Goal: Check status: Check status

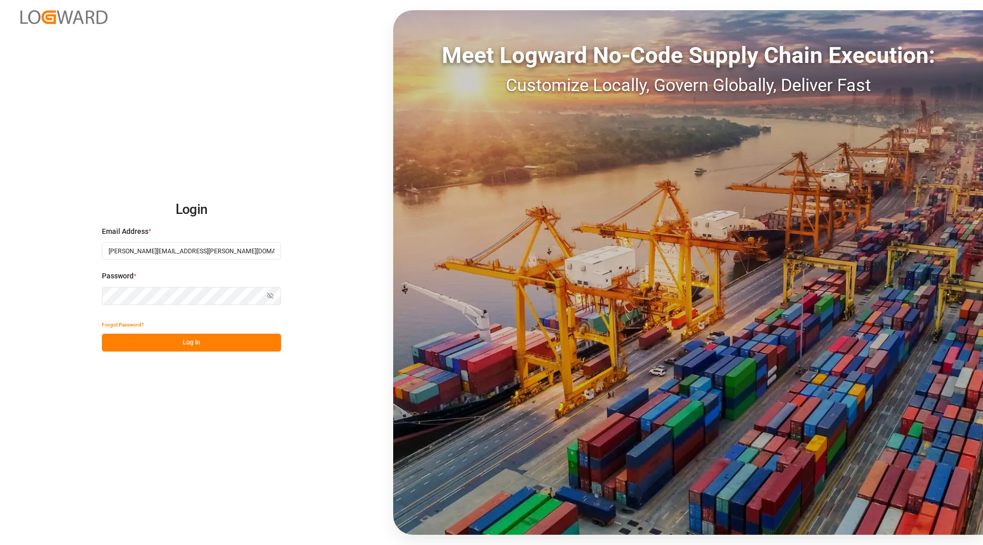
type input "[PERSON_NAME][EMAIL_ADDRESS][PERSON_NAME][DOMAIN_NAME]"
click at [111, 336] on button "Log In" at bounding box center [191, 343] width 179 height 18
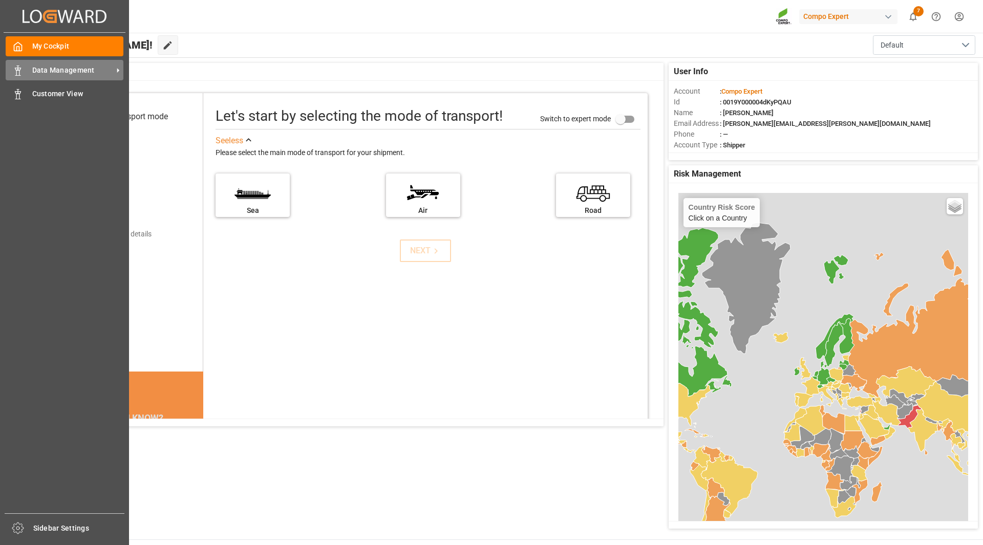
click at [64, 69] on span "Data Management" at bounding box center [72, 70] width 81 height 11
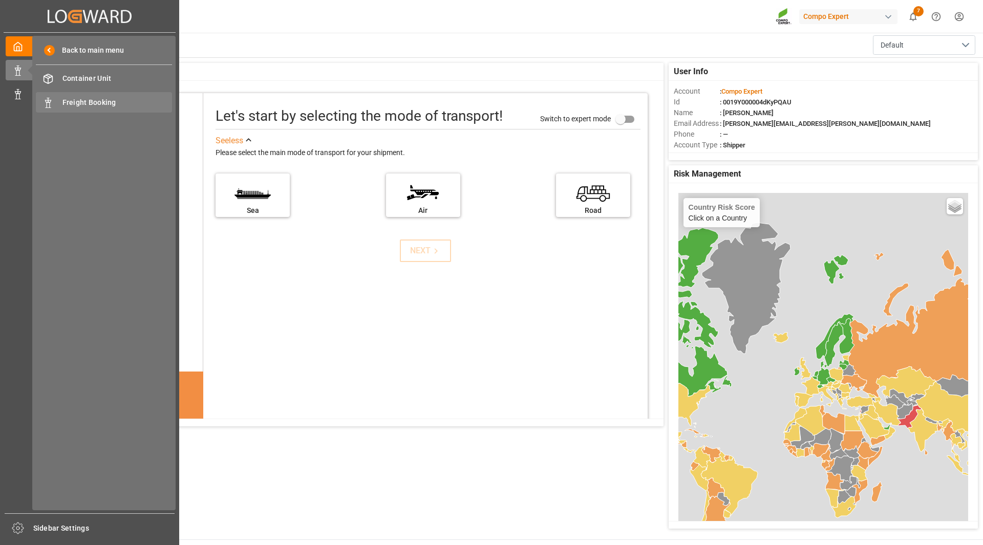
click at [61, 104] on div "Freight Booking Freight Booking" at bounding box center [104, 102] width 136 height 20
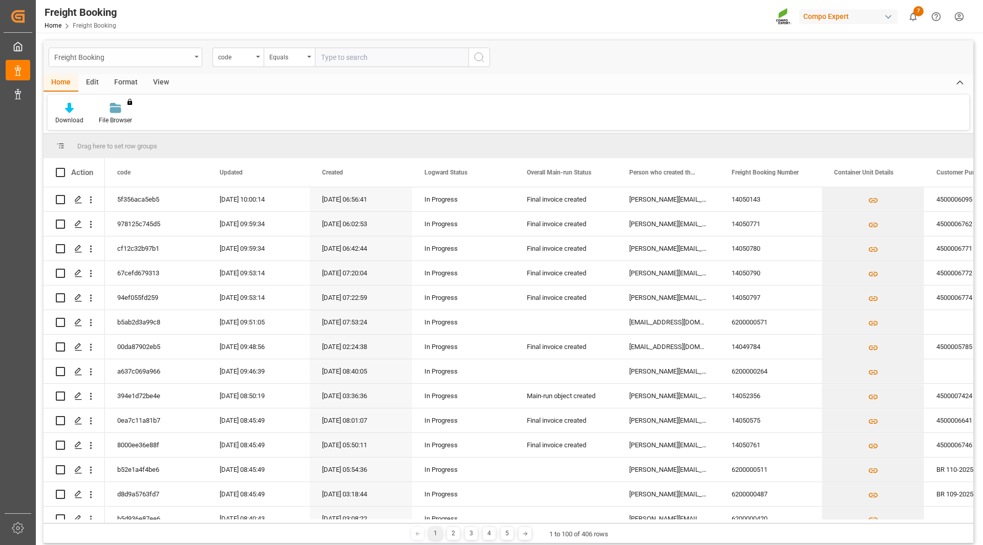
click at [158, 53] on div "Freight Booking" at bounding box center [122, 56] width 137 height 13
click at [220, 57] on div "code" at bounding box center [235, 56] width 35 height 12
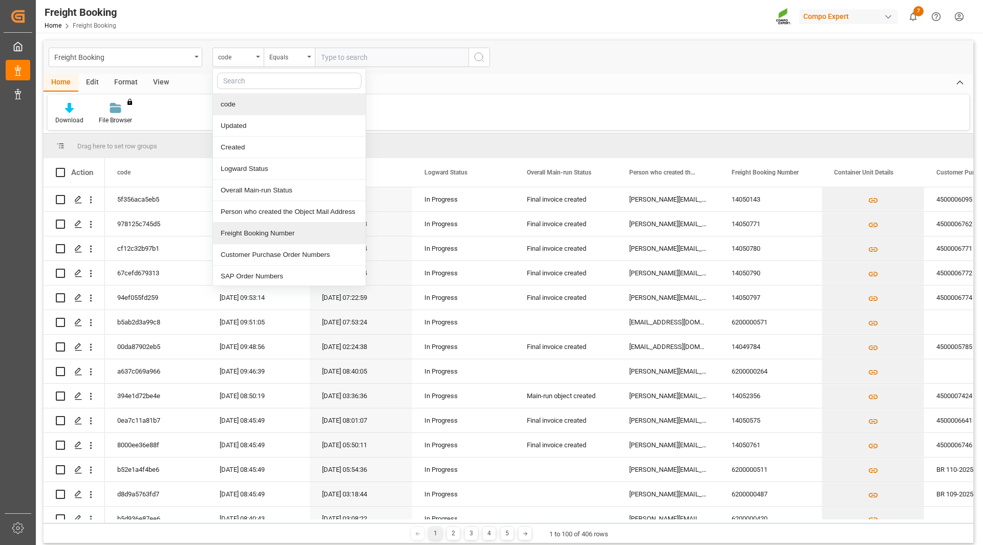
click at [273, 232] on div "Freight Booking Number" at bounding box center [289, 233] width 153 height 21
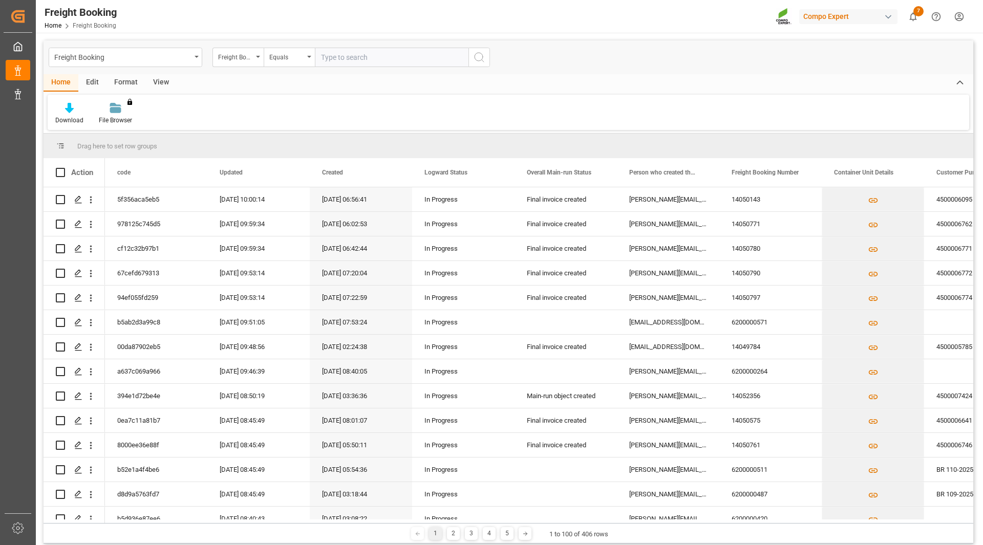
click at [305, 67] on div "Freight Booking Freight Booking Number Equals" at bounding box center [509, 57] width 930 height 34
click at [305, 60] on div "Equals" at bounding box center [289, 57] width 51 height 19
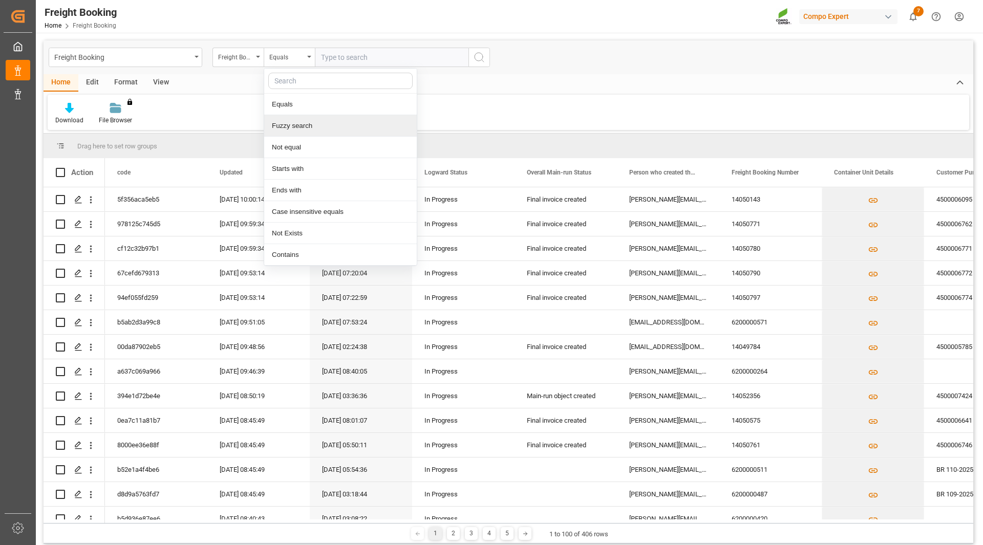
click at [304, 132] on div "Fuzzy search" at bounding box center [340, 125] width 153 height 21
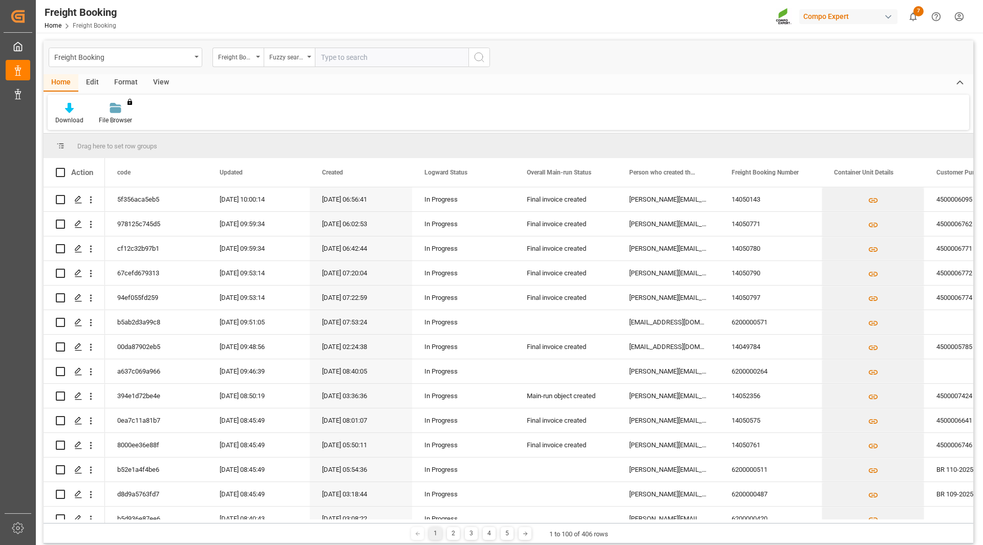
paste input "0005744806"
type input "0005744806"
click at [472, 57] on button "search button" at bounding box center [478, 57] width 21 height 19
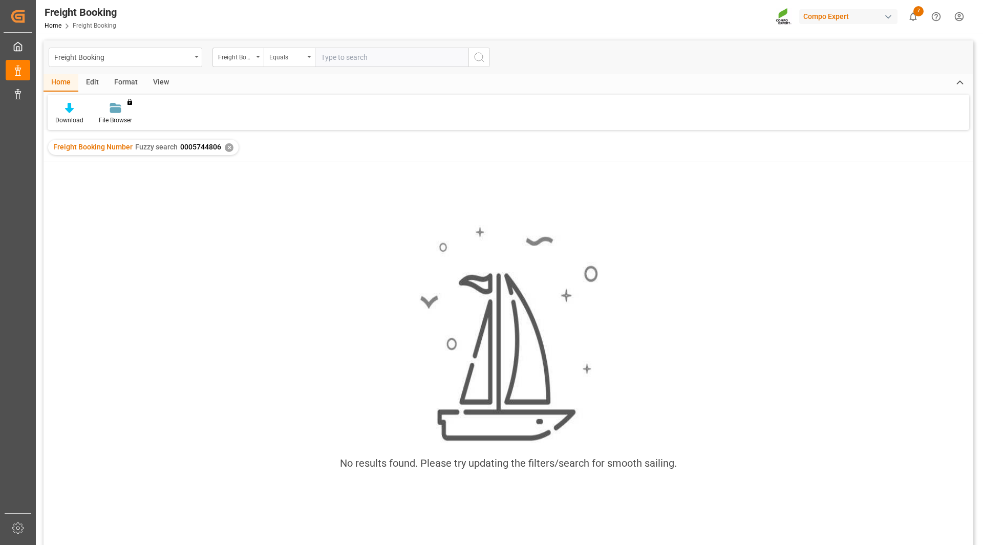
click at [375, 63] on input "text" at bounding box center [392, 57] width 154 height 19
paste input "6200000550"
type input "6200000550"
click at [483, 58] on icon "search button" at bounding box center [479, 57] width 12 height 12
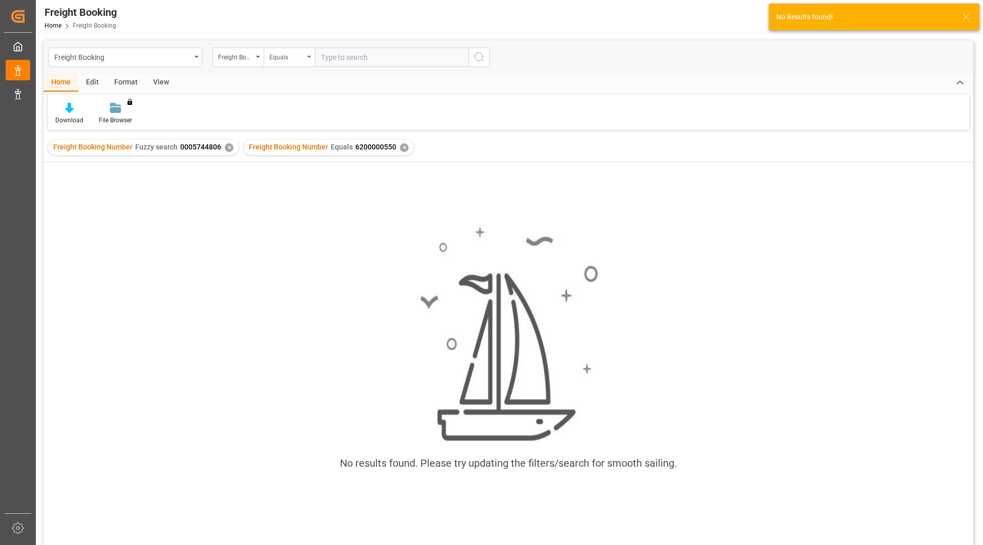
click at [279, 53] on div "Equals" at bounding box center [286, 56] width 35 height 12
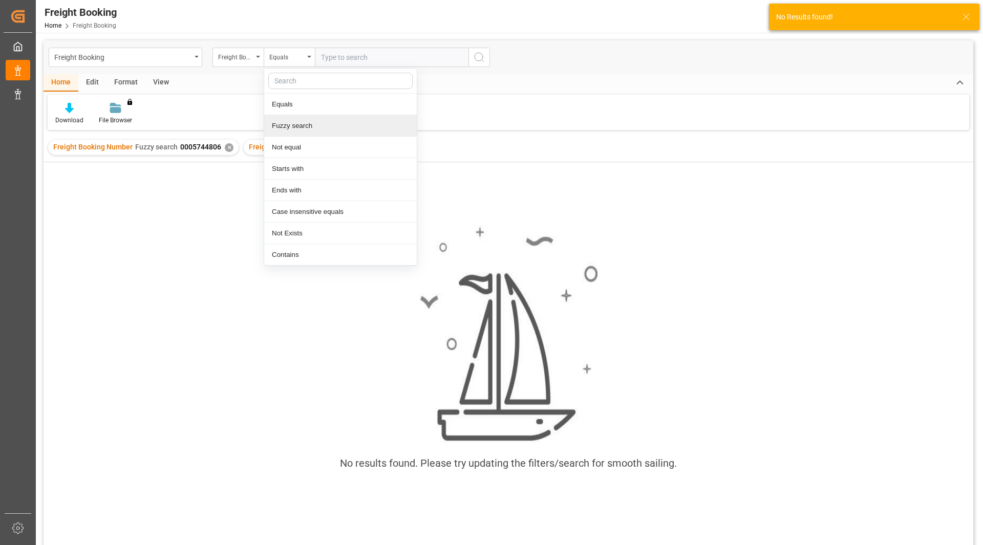
click at [318, 124] on div "Fuzzy search" at bounding box center [340, 125] width 153 height 21
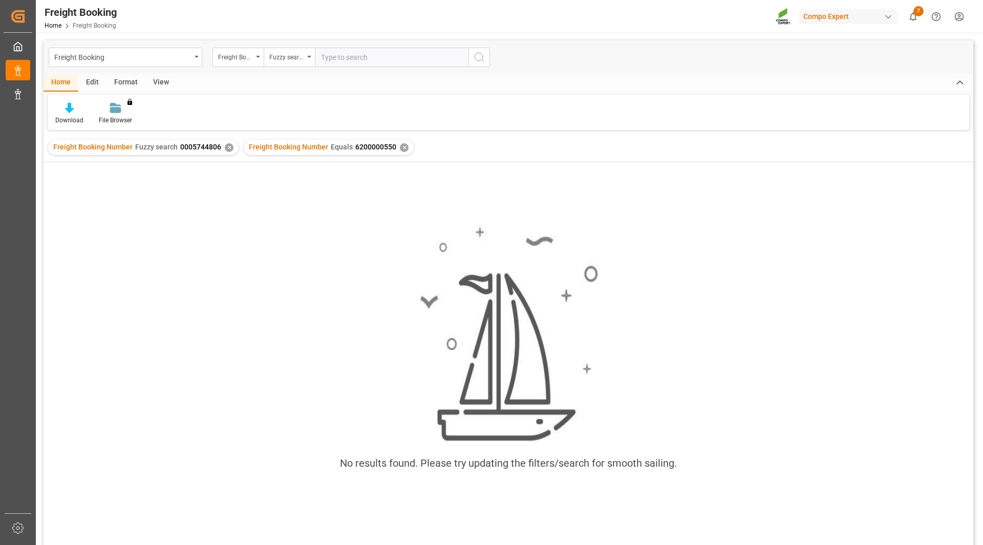
click at [342, 60] on input "text" at bounding box center [392, 57] width 154 height 19
paste input "6200000550"
type input "6200000550"
click at [476, 59] on circle "search button" at bounding box center [478, 57] width 8 height 8
click at [381, 63] on input "text" at bounding box center [392, 57] width 154 height 19
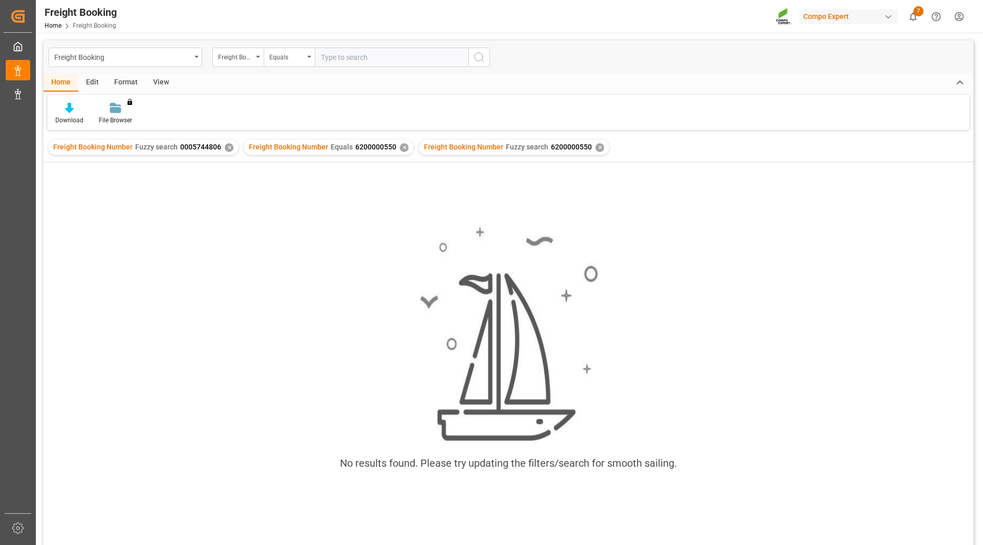
paste input "2000001129"
type input "2000001129"
click at [277, 53] on div "Equals" at bounding box center [286, 56] width 35 height 12
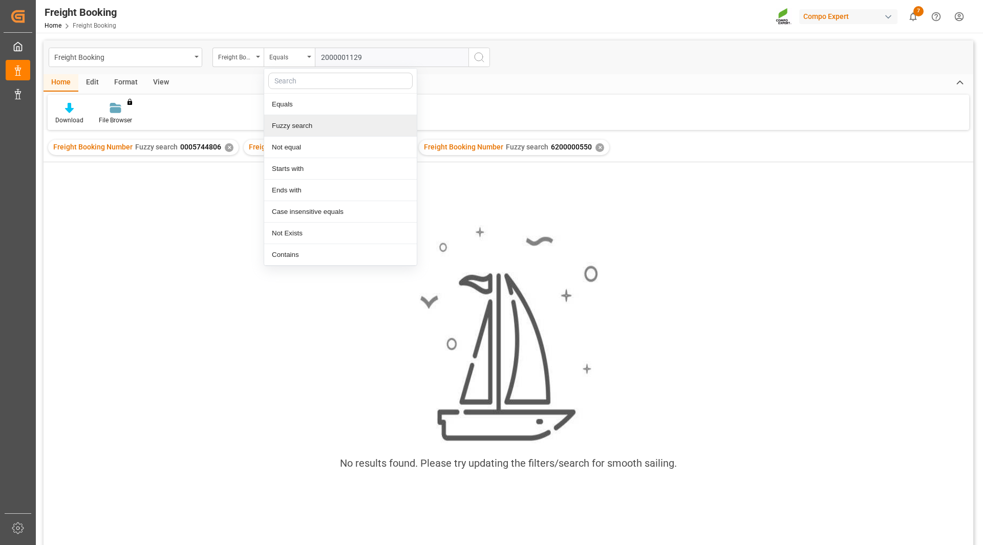
click at [311, 129] on div "Fuzzy search" at bounding box center [340, 125] width 153 height 21
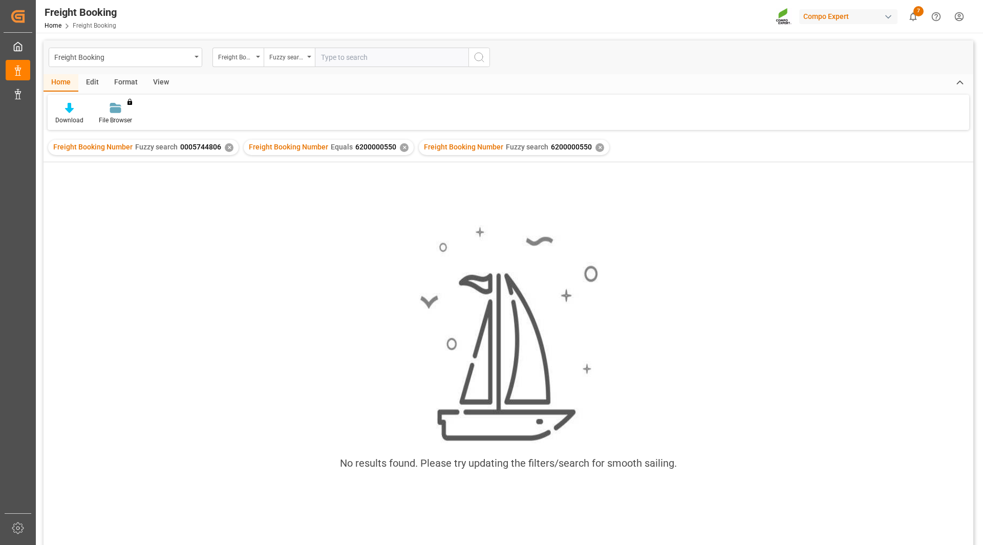
paste input "2000001129"
type input "2000001129"
click at [477, 61] on icon "search button" at bounding box center [479, 57] width 12 height 12
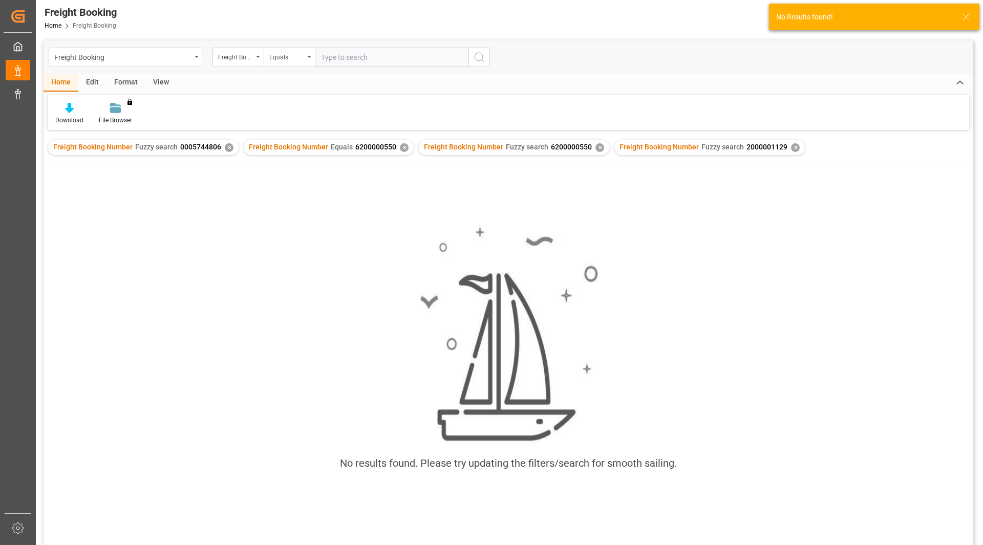
click at [400, 150] on div "✕" at bounding box center [404, 147] width 9 height 9
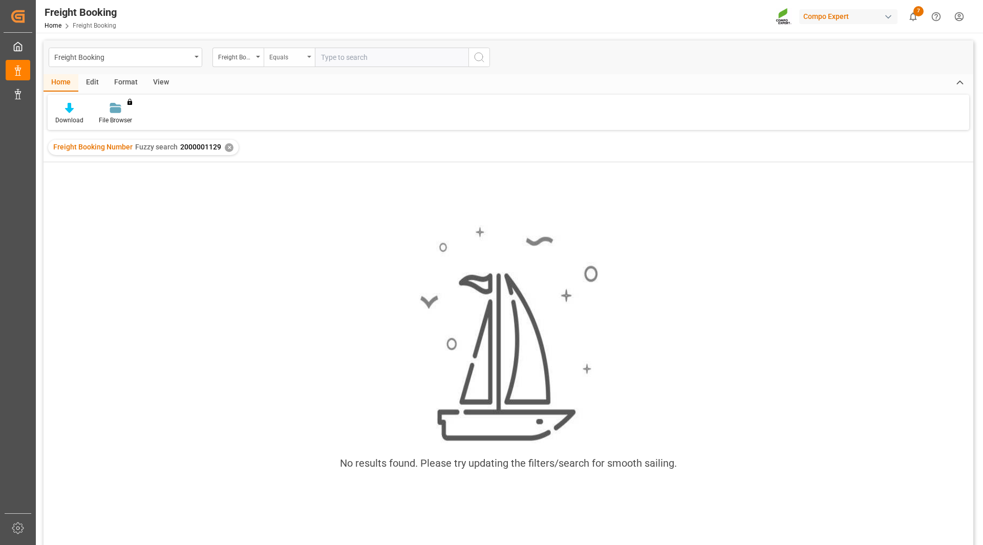
click at [288, 58] on div "Equals" at bounding box center [286, 56] width 35 height 12
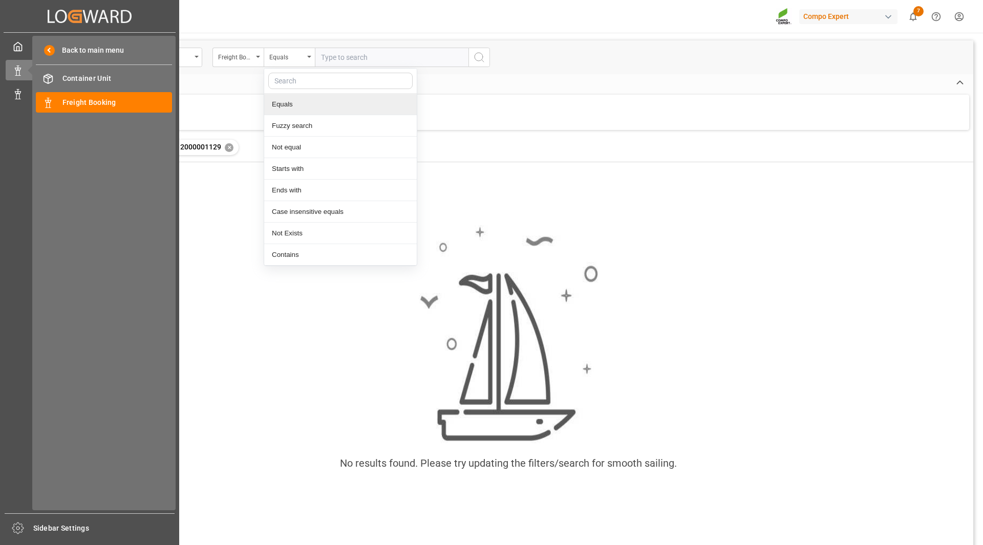
click at [17, 109] on div "My Cockpit My Cockpit Data Management Data Management Customer View Customer Vi…" at bounding box center [90, 273] width 172 height 481
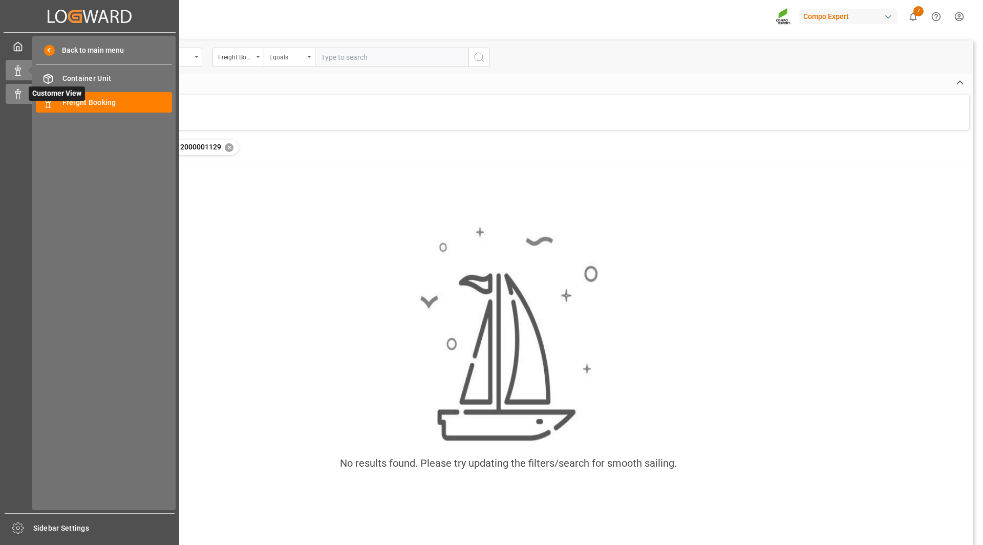
click at [15, 92] on polygon at bounding box center [16, 93] width 3 height 2
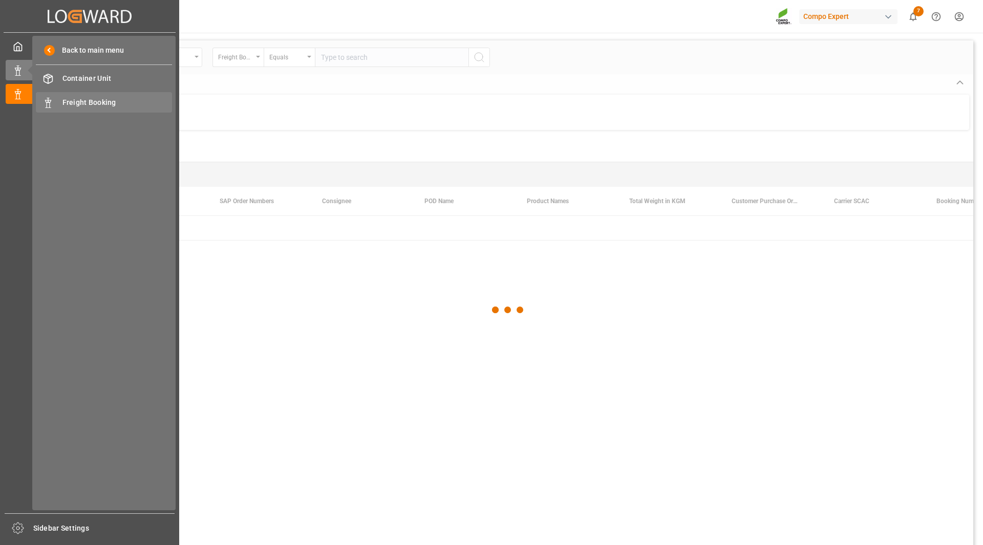
click at [68, 102] on span "Freight Booking" at bounding box center [117, 102] width 110 height 11
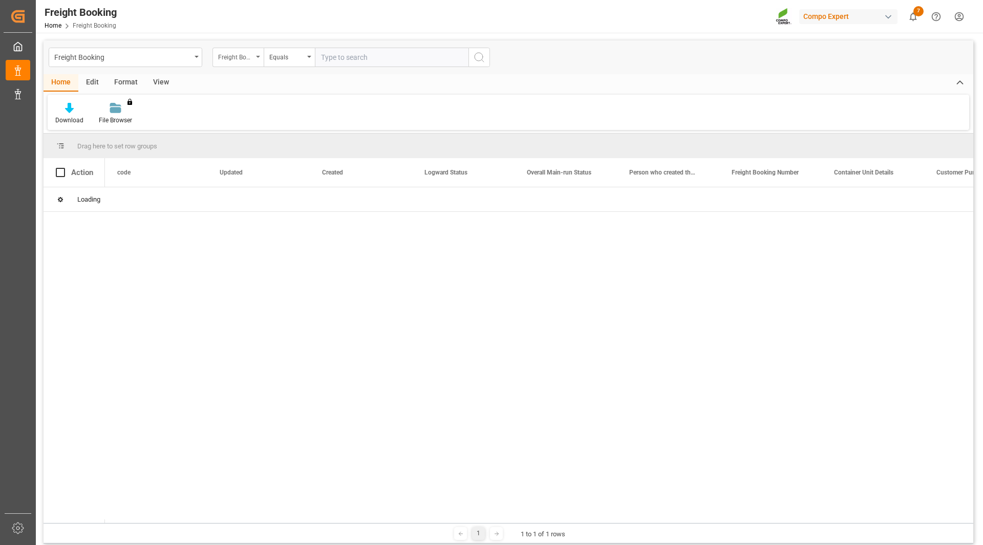
click at [236, 58] on div "Freight Booking Number" at bounding box center [235, 56] width 35 height 12
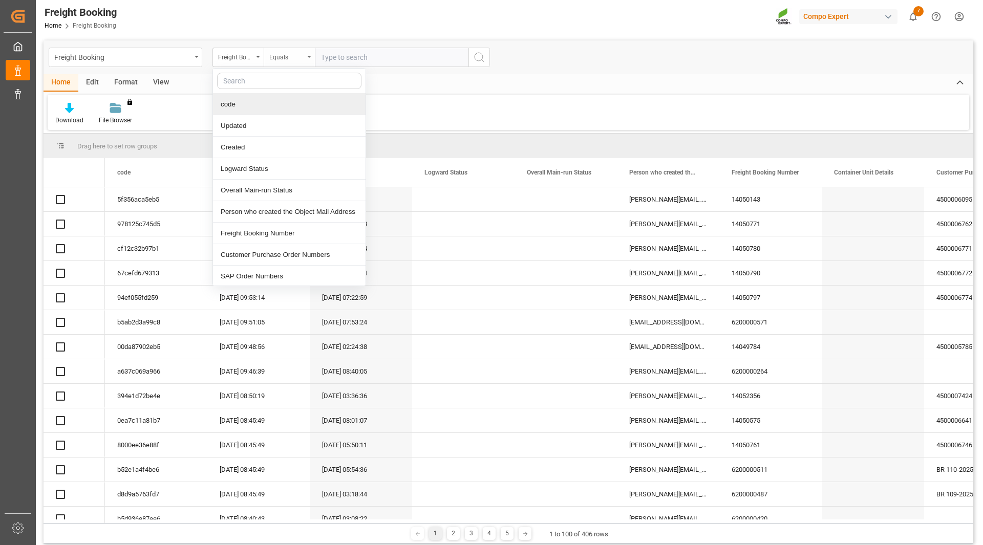
click at [291, 58] on div "Equals" at bounding box center [286, 56] width 35 height 12
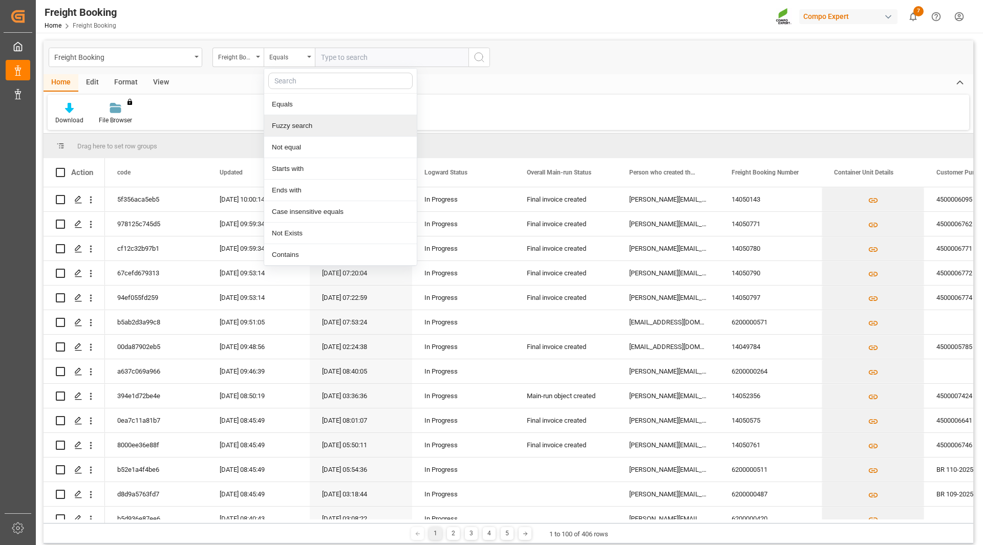
click at [299, 130] on div "Fuzzy search" at bounding box center [340, 125] width 153 height 21
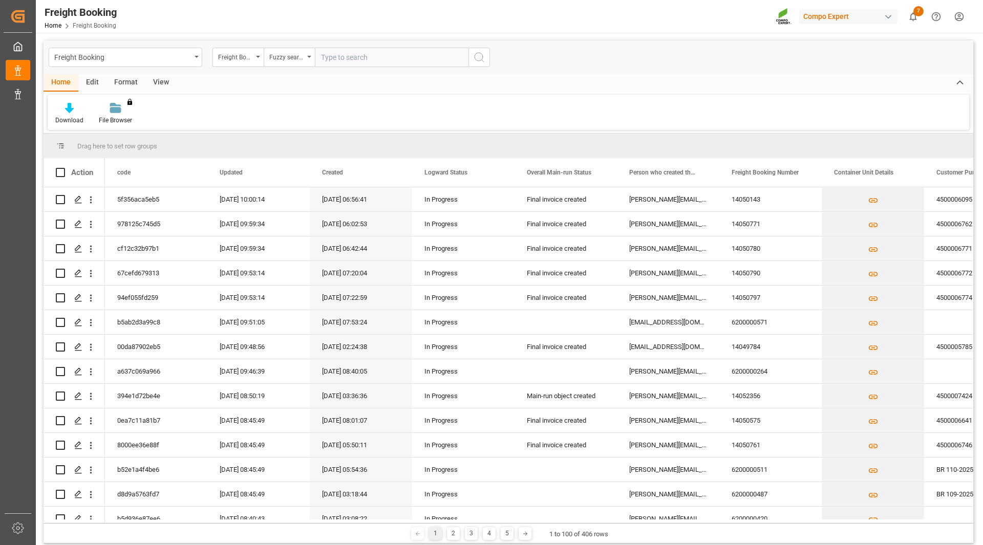
click at [380, 70] on div "Freight Booking Freight Booking Number Fuzzy search" at bounding box center [509, 57] width 930 height 34
click at [375, 58] on input "text" at bounding box center [392, 57] width 154 height 19
paste input "2000001129"
type input "2000001129"
drag, startPoint x: 473, startPoint y: 50, endPoint x: 471, endPoint y: 57, distance: 7.5
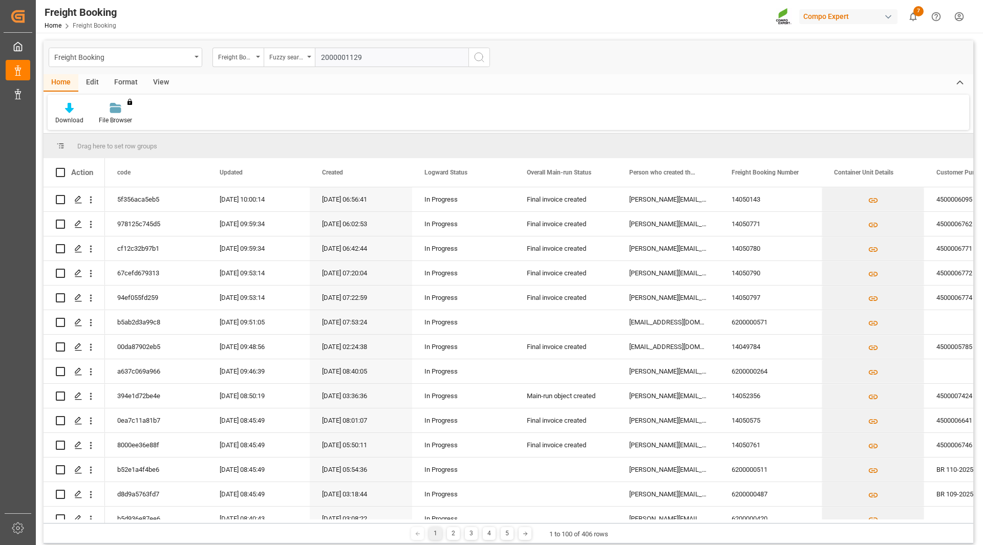
click at [476, 53] on button "search button" at bounding box center [478, 57] width 21 height 19
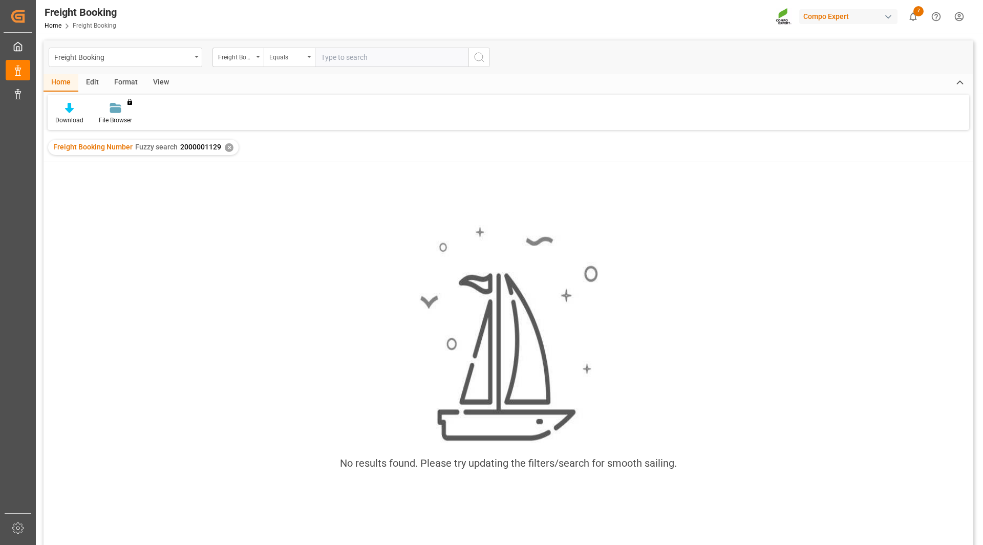
click at [364, 66] on input "text" at bounding box center [392, 57] width 154 height 19
click at [363, 62] on input "text" at bounding box center [392, 57] width 154 height 19
paste input "2000001129"
type input "2000001129"
click at [477, 56] on icon "search button" at bounding box center [479, 57] width 12 height 12
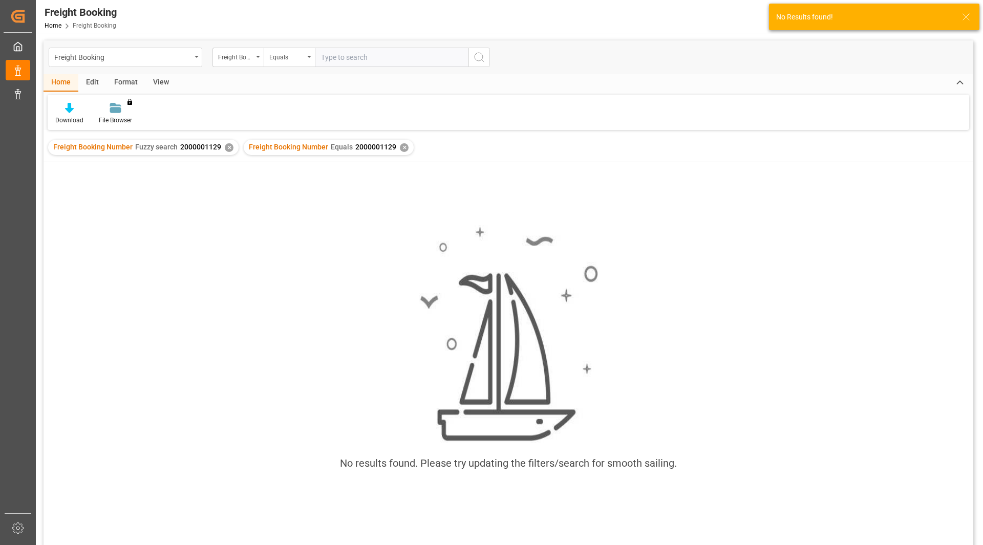
click at [404, 147] on div "Freight Booking Number Equals 2000001129 ✕" at bounding box center [329, 147] width 170 height 15
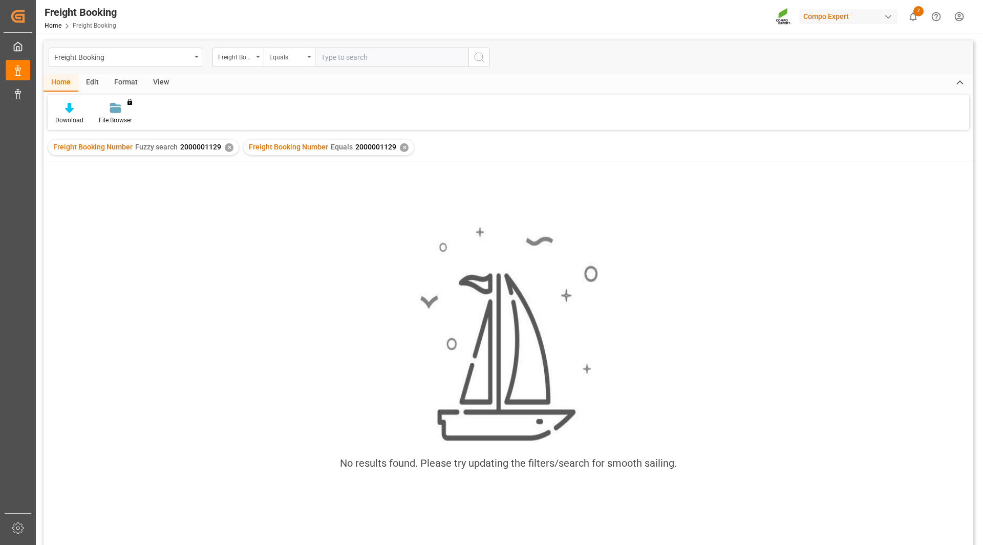
click at [228, 147] on div "✕" at bounding box center [229, 147] width 9 height 9
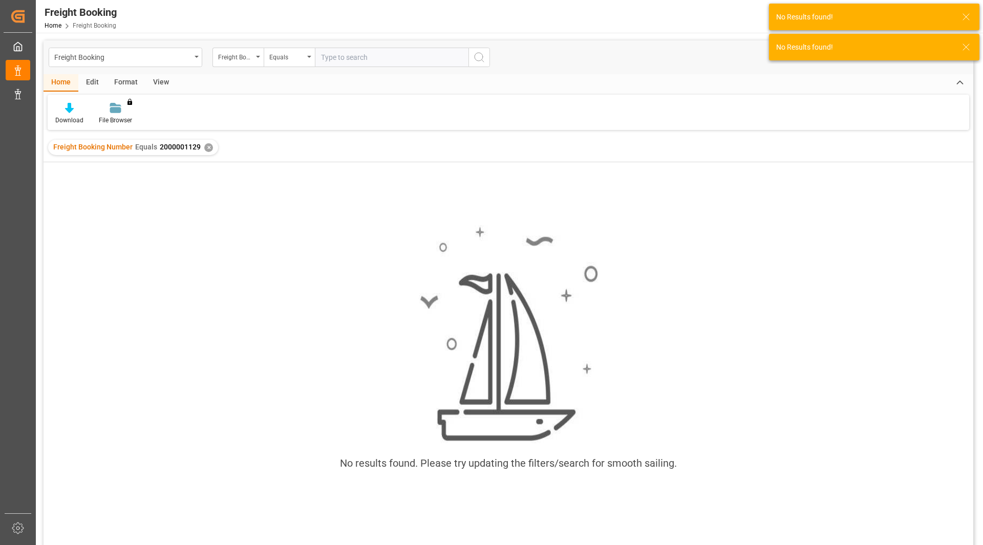
click at [206, 147] on div "✕" at bounding box center [208, 147] width 9 height 9
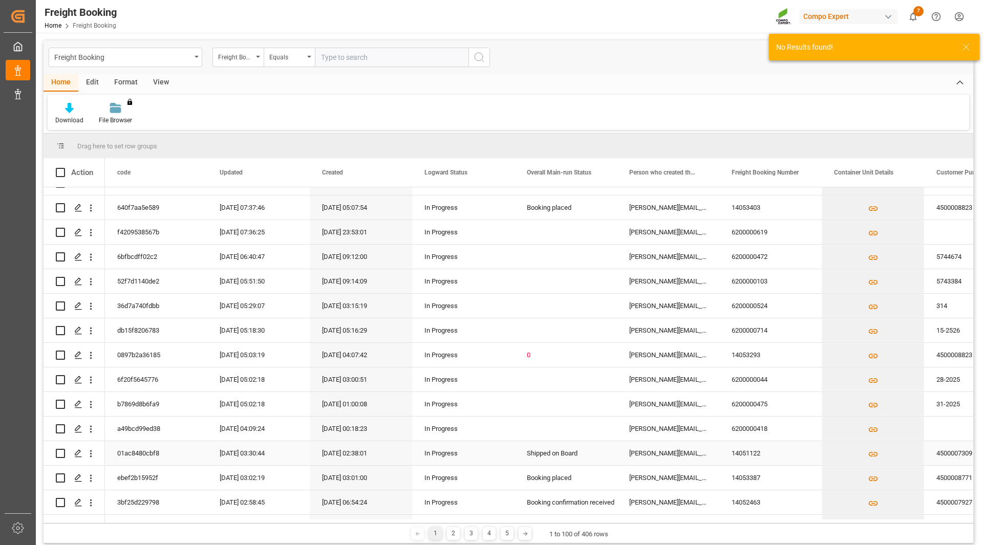
scroll to position [461, 0]
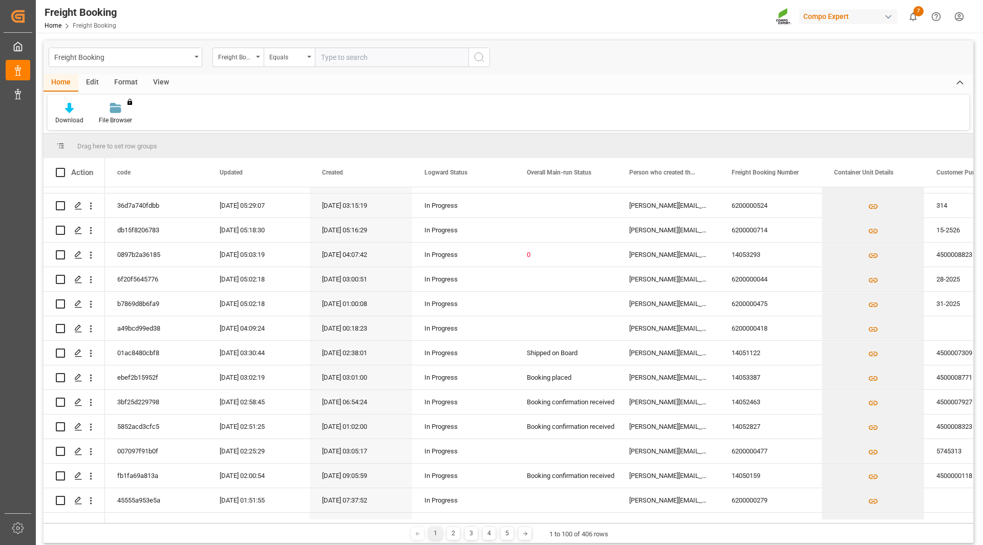
drag, startPoint x: 348, startPoint y: 44, endPoint x: 355, endPoint y: 53, distance: 11.6
click at [354, 50] on div "Freight Booking Freight Booking Number Equals" at bounding box center [509, 57] width 930 height 34
click at [357, 58] on input "text" at bounding box center [392, 57] width 154 height 19
click at [306, 53] on div "Equals" at bounding box center [289, 57] width 51 height 19
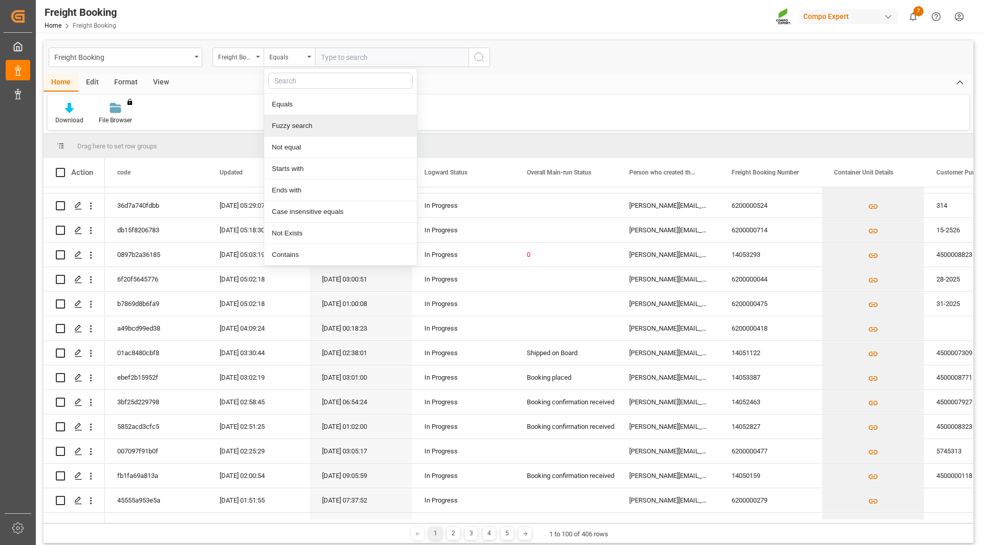
click at [295, 129] on div "Fuzzy search" at bounding box center [340, 125] width 153 height 21
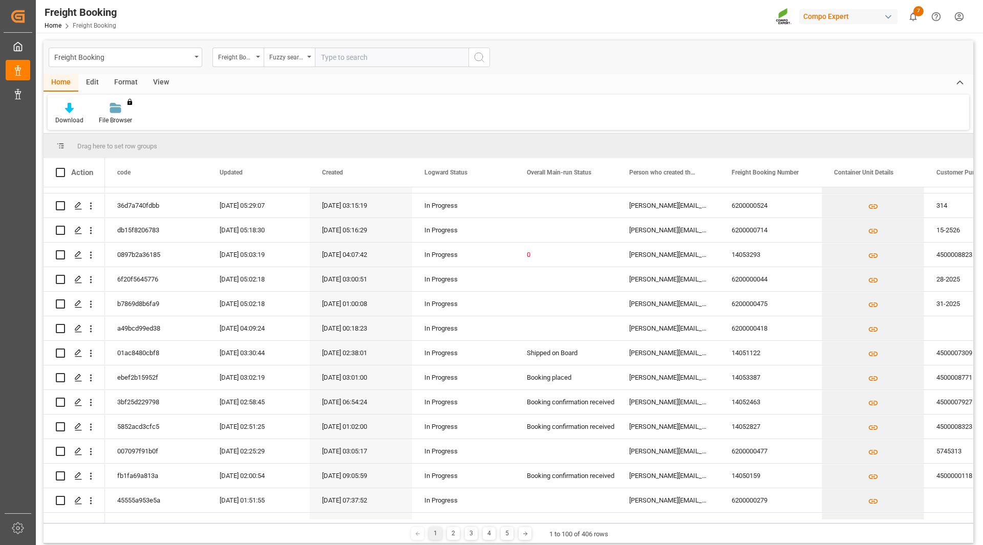
click at [337, 58] on input "text" at bounding box center [392, 57] width 154 height 19
paste input "6200000550"
type input "6200000550"
click at [487, 53] on button "search button" at bounding box center [478, 57] width 21 height 19
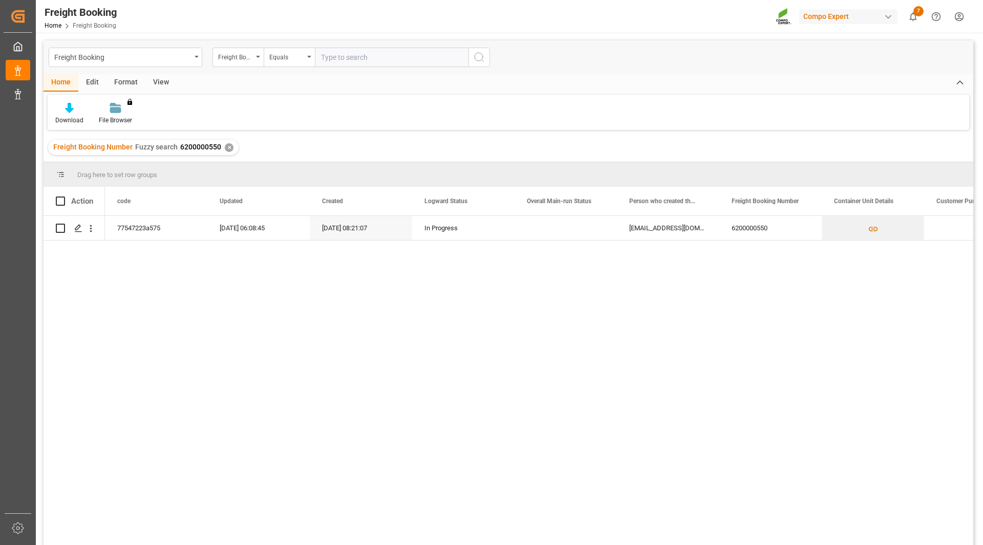
click at [794, 352] on div "77547223a575 [DATE] 06:08:45 [DATE] 08:21:07 In Progress [EMAIL_ADDRESS][DOMAIN…" at bounding box center [539, 384] width 868 height 336
click at [874, 227] on icon "Press SPACE to select this row." at bounding box center [873, 229] width 11 height 11
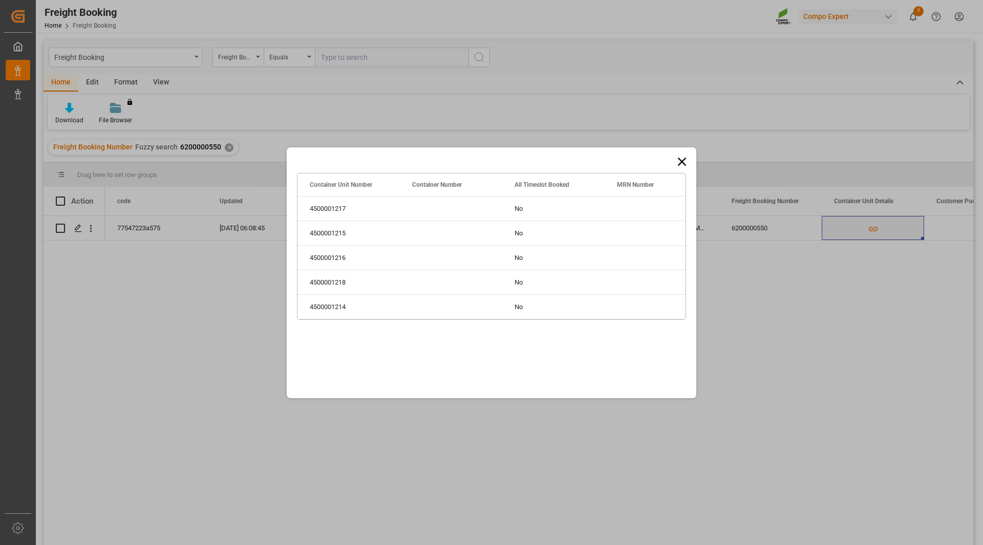
click at [682, 155] on icon at bounding box center [682, 162] width 14 height 14
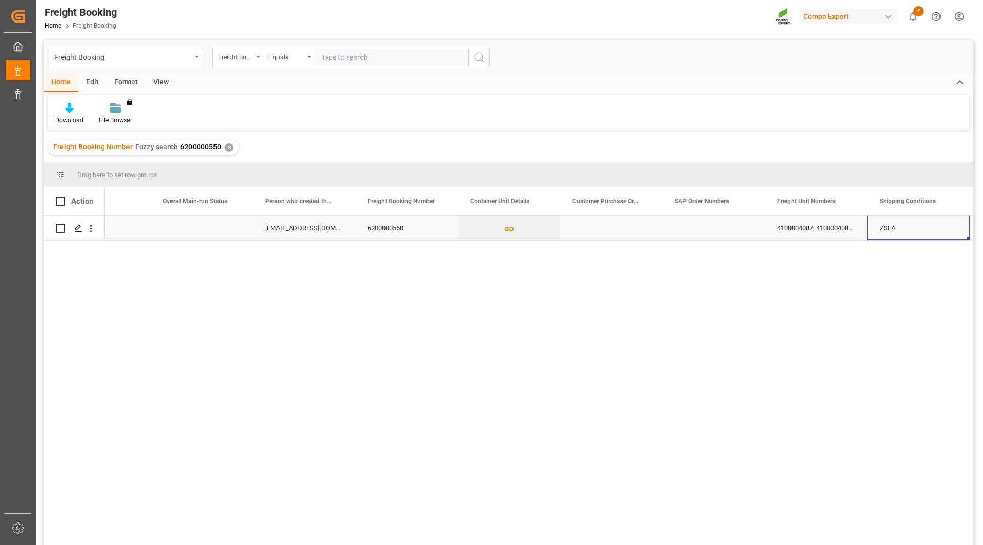
click at [804, 229] on div "4100004087; 4100004086; 4100004084; 4100004083; 4100004085" at bounding box center [816, 228] width 102 height 24
click at [804, 228] on div "4100004087; 4100004086; 4100004084; 4100004083; 4100004085" at bounding box center [816, 228] width 102 height 24
click at [794, 226] on button "Press SPACE to select this row." at bounding box center [815, 229] width 101 height 24
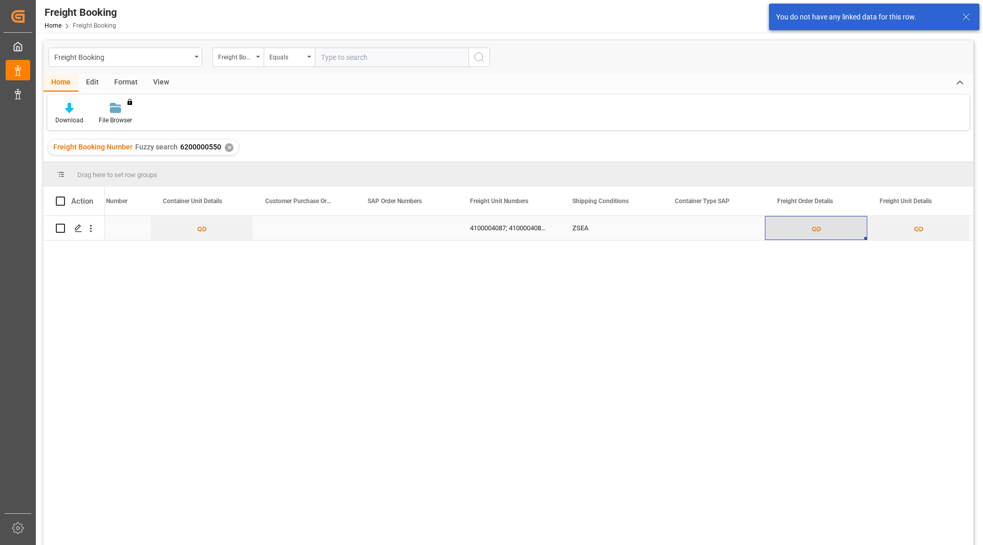
click at [827, 234] on button "Press SPACE to select this row." at bounding box center [815, 229] width 101 height 24
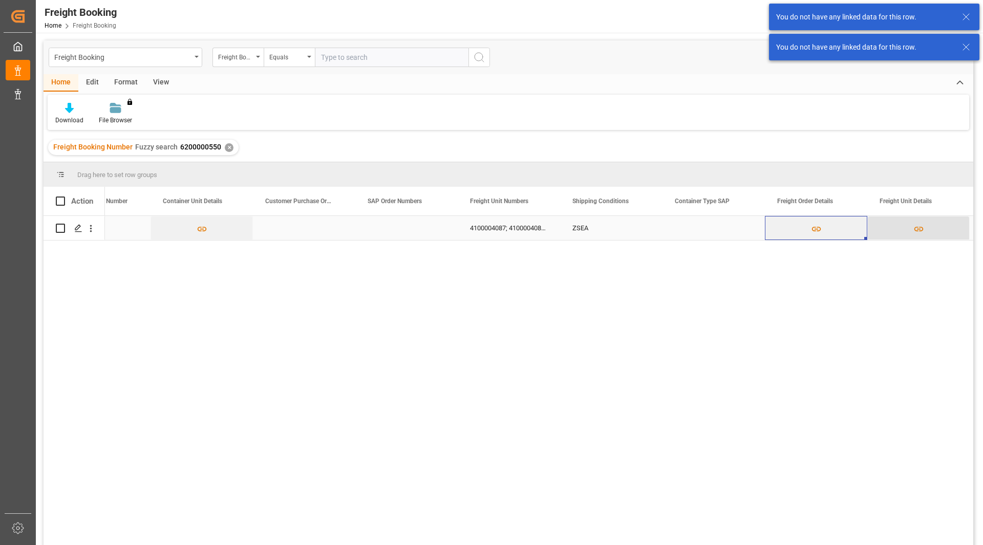
click at [913, 230] on icon "Press SPACE to select this row." at bounding box center [918, 229] width 11 height 11
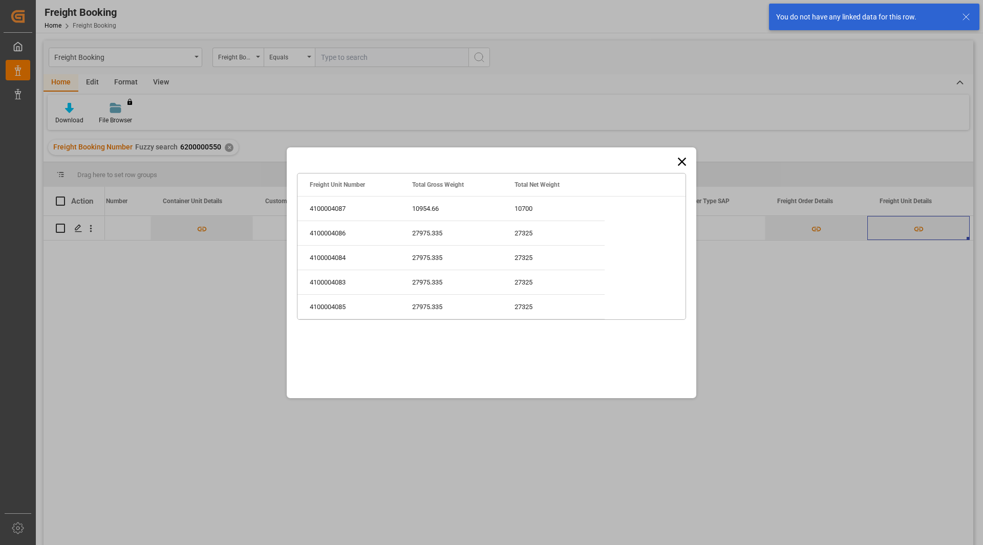
click at [681, 161] on icon at bounding box center [682, 161] width 8 height 8
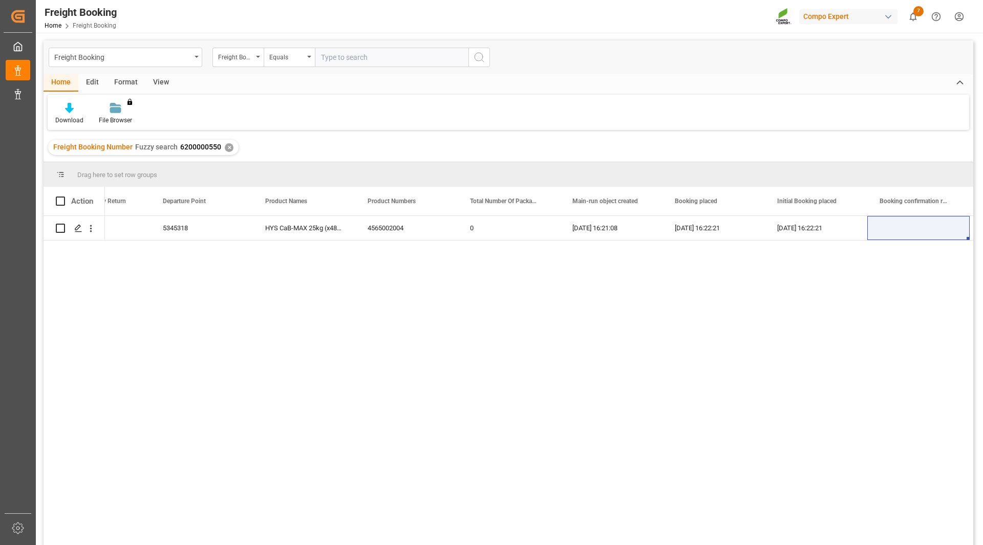
click at [226, 147] on div "✕" at bounding box center [229, 147] width 9 height 9
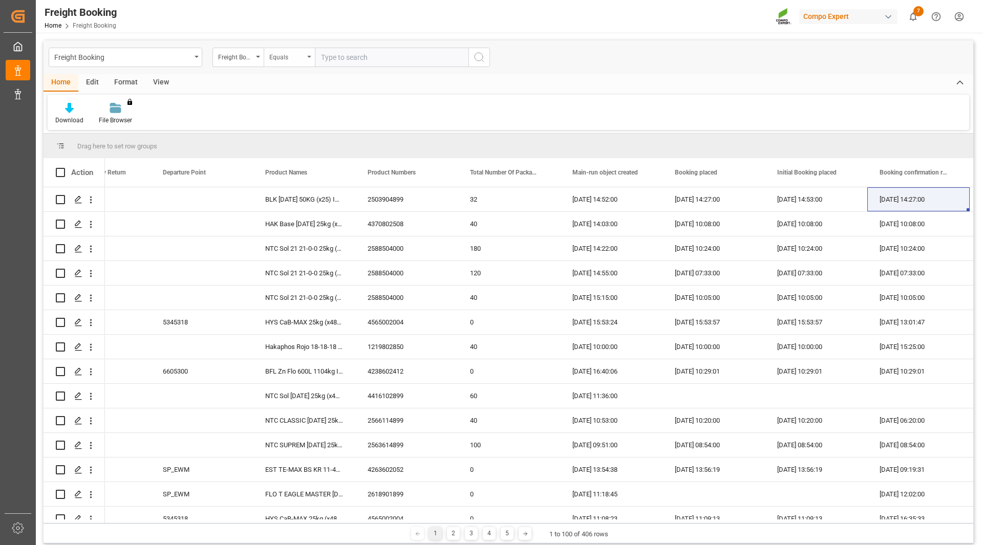
click at [306, 59] on div "Equals" at bounding box center [289, 57] width 51 height 19
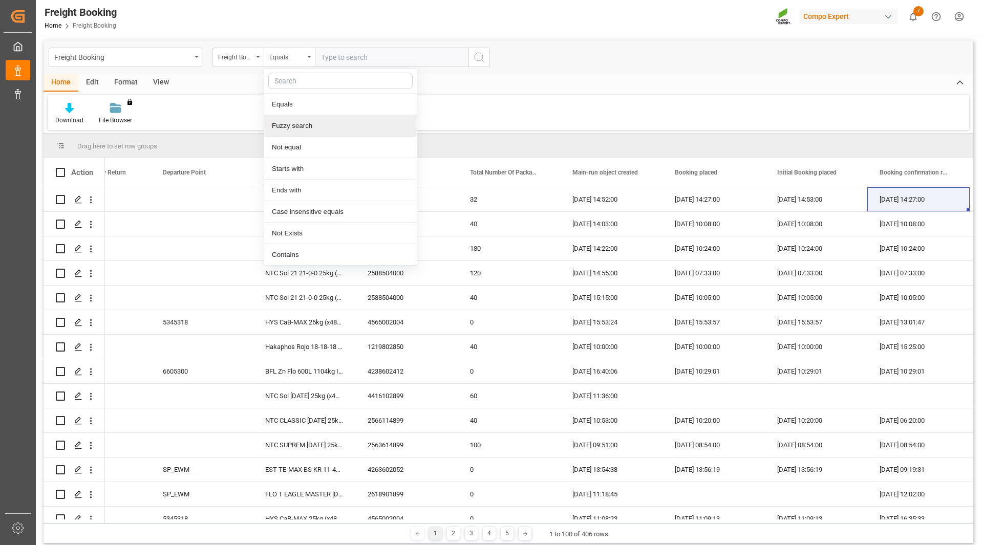
click at [289, 123] on div "Fuzzy search" at bounding box center [340, 125] width 153 height 21
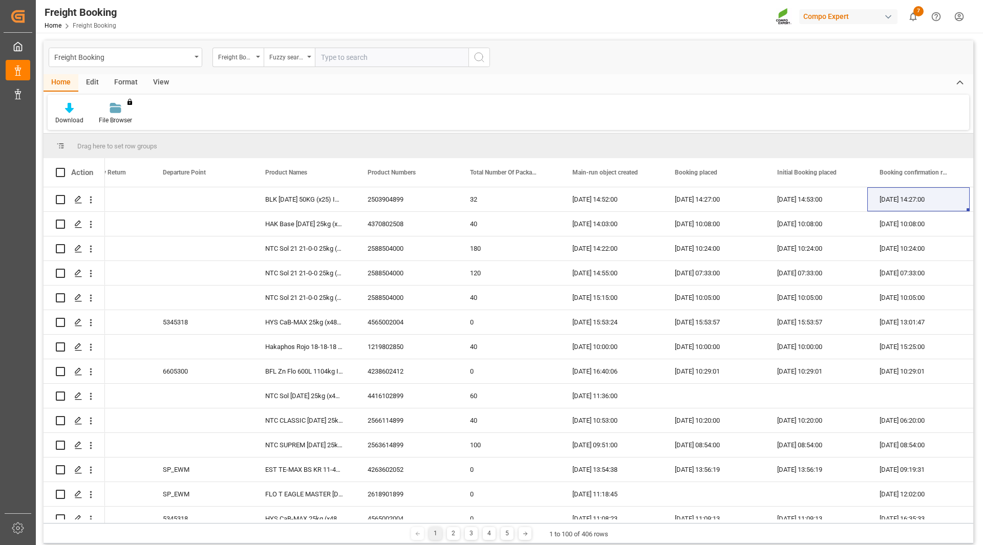
click at [355, 58] on input "text" at bounding box center [392, 57] width 154 height 19
paste input "6200000267"
type input "6200000267"
click at [480, 59] on icon "search button" at bounding box center [479, 57] width 12 height 12
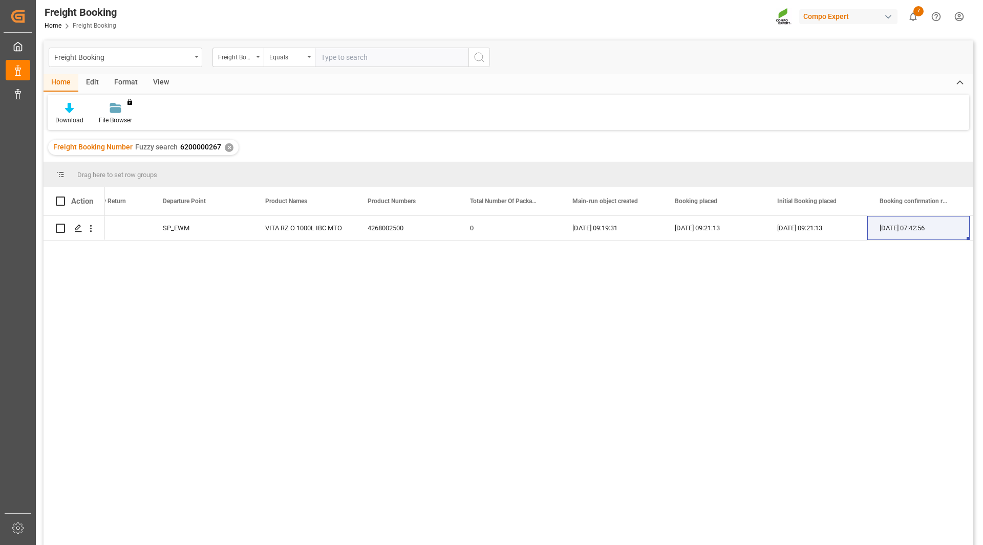
click at [421, 352] on div "SP_EWM VITA RZ O 1000L IBC MTO 4268002500 0 [DATE] 09:19:31 [DATE] 09:21:13 [DA…" at bounding box center [539, 384] width 868 height 336
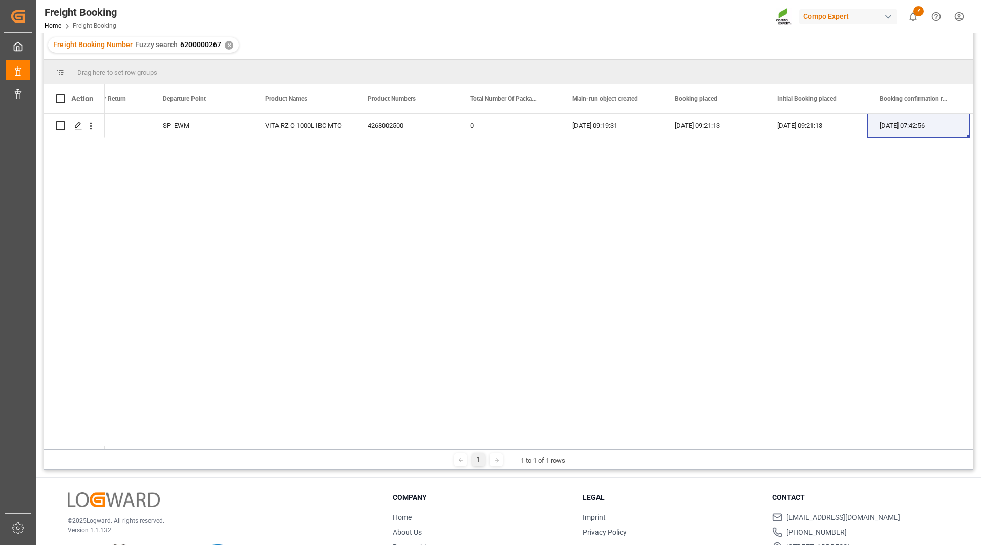
click at [523, 378] on div "SP_EWM VITA RZ O 1000L IBC MTO 4268002500 0 [DATE] 09:19:31 [DATE] 09:21:13 [DA…" at bounding box center [539, 282] width 868 height 336
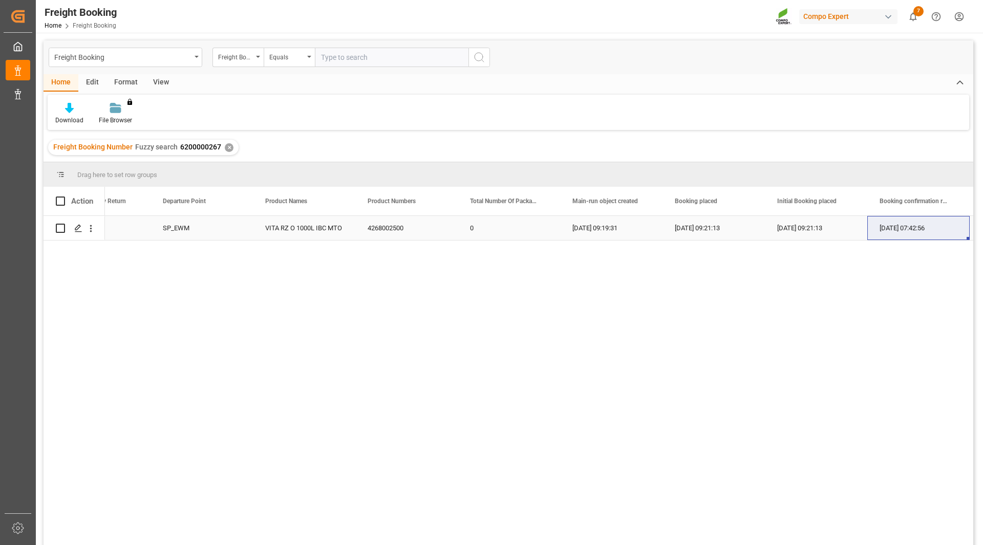
click at [445, 227] on div "4268002500" at bounding box center [406, 228] width 102 height 24
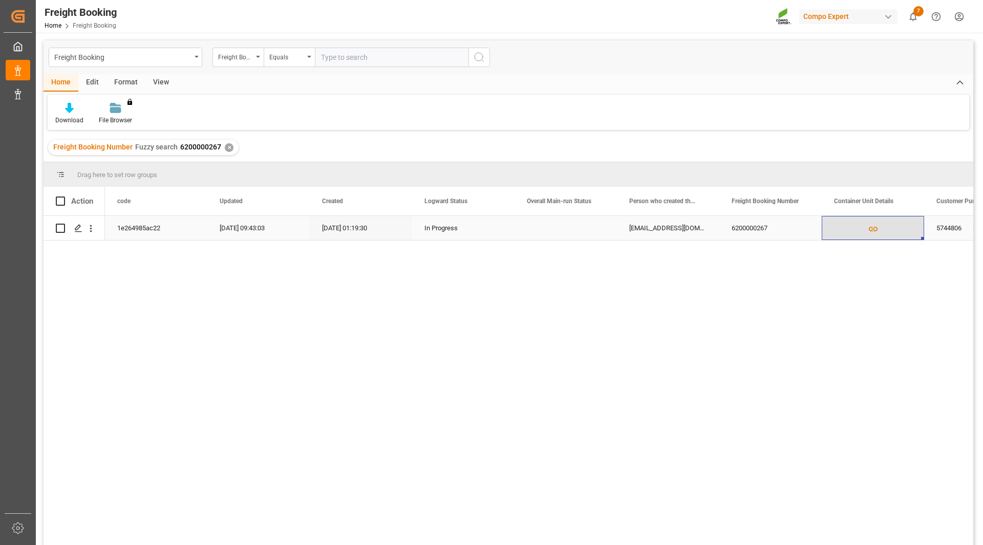
click at [876, 231] on icon "Press SPACE to select this row." at bounding box center [873, 229] width 11 height 11
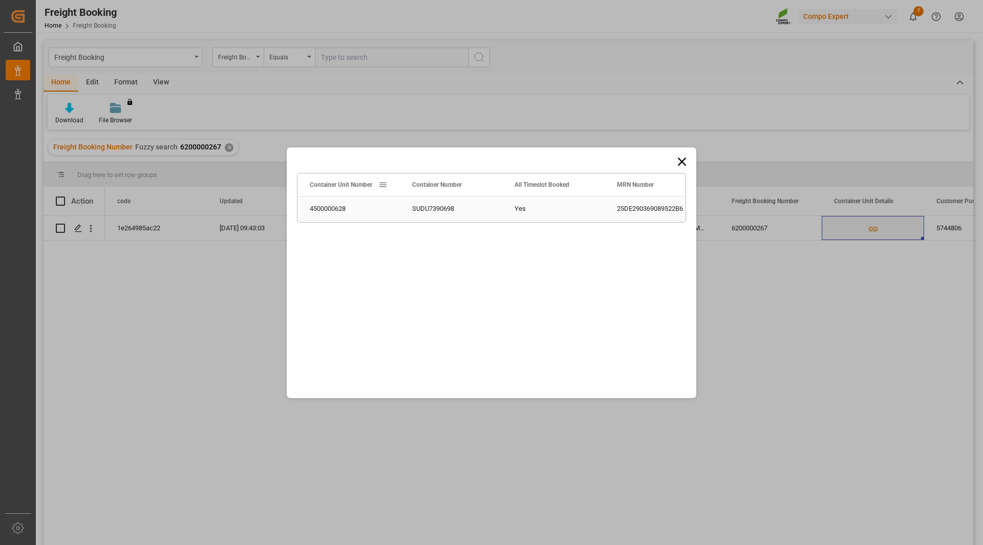
click at [415, 209] on div "SUDU7390698" at bounding box center [451, 209] width 102 height 24
click at [443, 211] on div "SUDU7390698" at bounding box center [451, 209] width 102 height 24
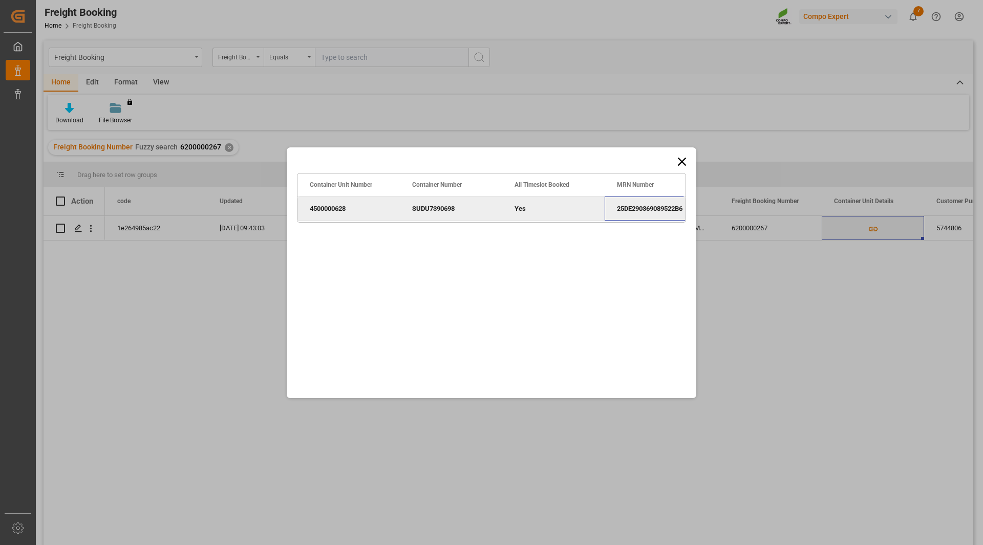
click at [660, 207] on div "25DE290369089522B6" at bounding box center [655, 209] width 102 height 24
click at [683, 159] on icon at bounding box center [682, 162] width 14 height 14
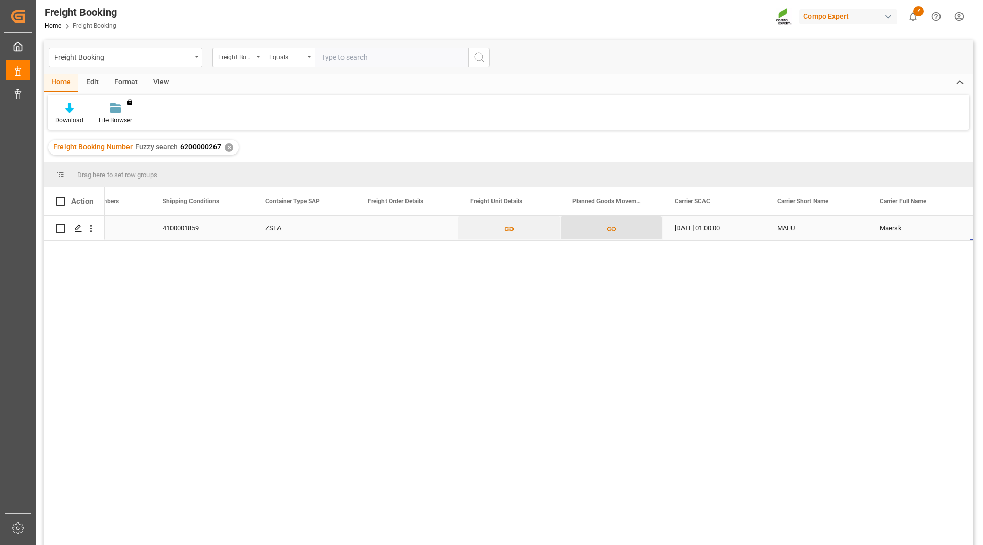
scroll to position [0, 1081]
click at [516, 230] on button "Press SPACE to select this row." at bounding box center [508, 229] width 101 height 24
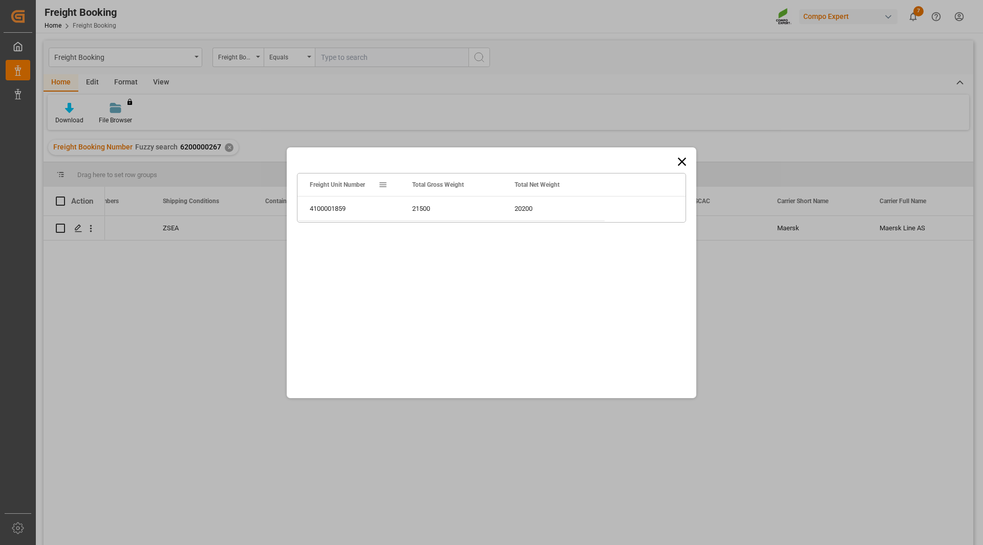
click at [678, 161] on icon at bounding box center [682, 162] width 14 height 14
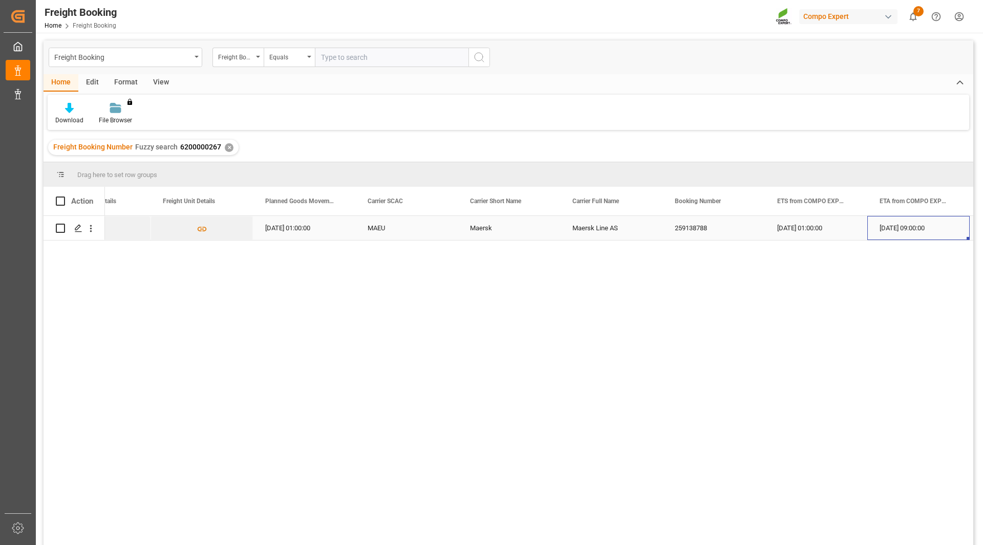
scroll to position [0, 1490]
click at [489, 228] on div "259138788" at bounding box center [509, 228] width 102 height 24
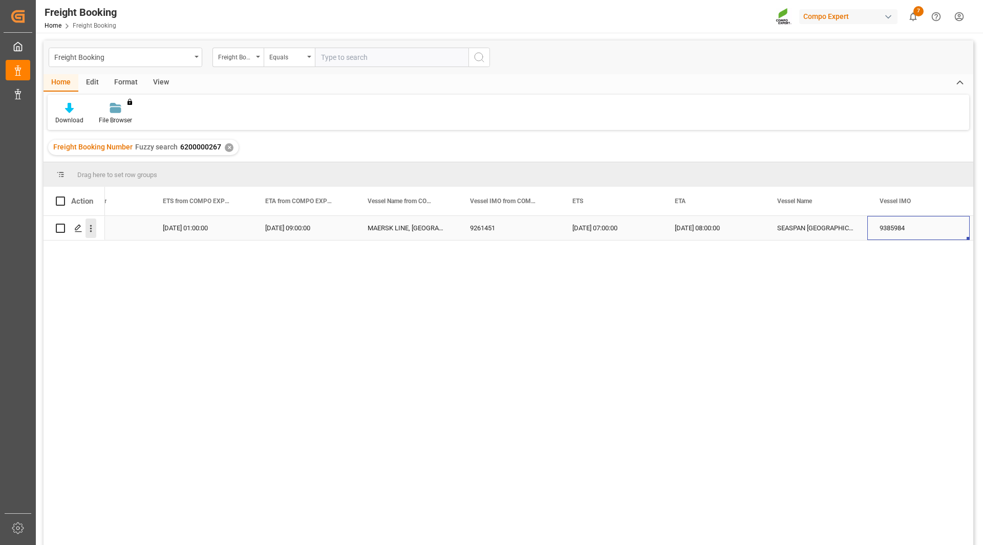
click at [89, 227] on icon "open menu" at bounding box center [90, 228] width 11 height 11
click at [334, 288] on div "Maersk Line AS 259138788 [DATE] 01:00:00 [DATE] 09:00:00 [GEOGRAPHIC_DATA] [DAT…" at bounding box center [539, 384] width 868 height 336
click at [898, 228] on div "9385984" at bounding box center [918, 228] width 102 height 24
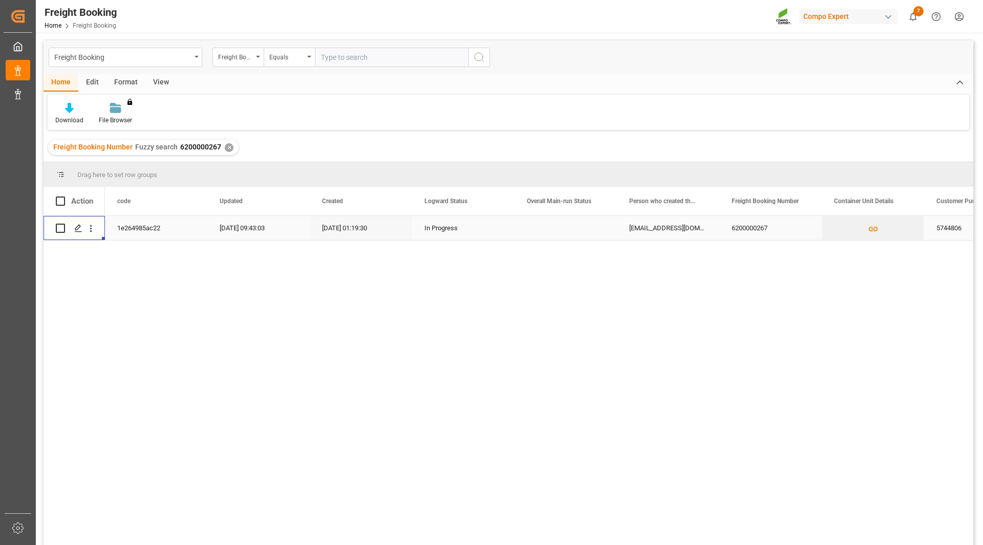
click at [760, 225] on div "6200000267" at bounding box center [770, 228] width 102 height 24
click at [761, 225] on div "6200000267" at bounding box center [770, 228] width 102 height 24
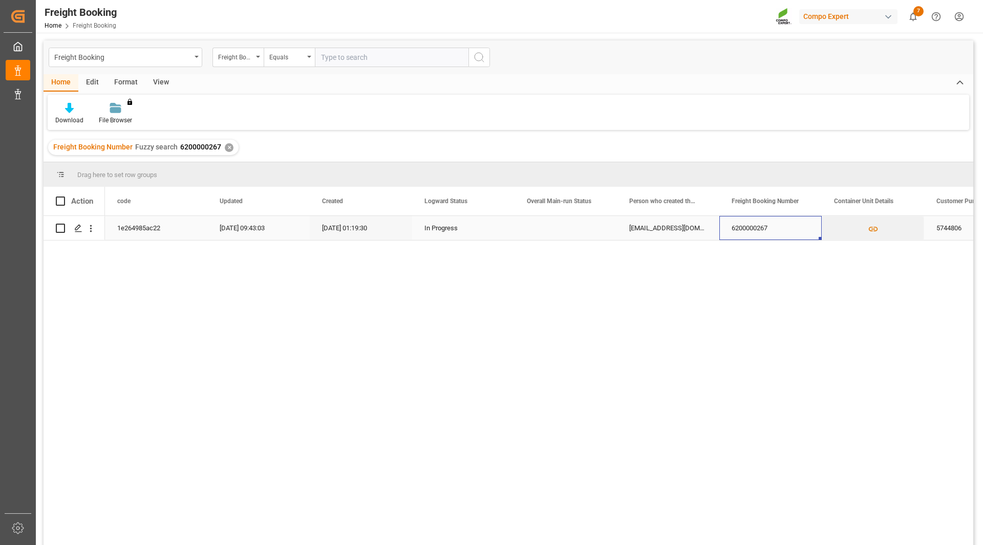
drag, startPoint x: 761, startPoint y: 225, endPoint x: 746, endPoint y: 229, distance: 15.3
click at [759, 226] on div "6200000267" at bounding box center [770, 228] width 102 height 24
click at [334, 226] on div "[DATE] 01:19:30" at bounding box center [361, 228] width 102 height 24
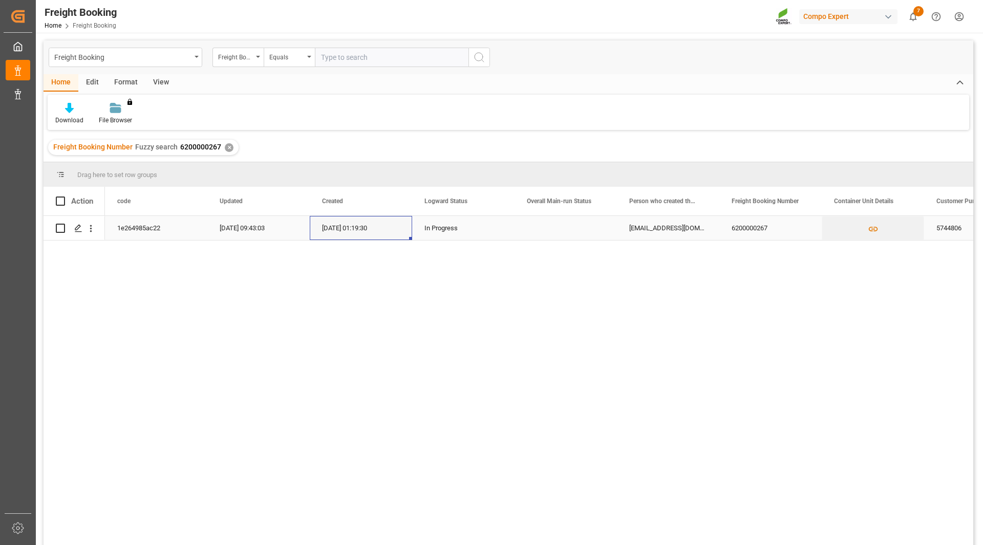
click at [336, 226] on div "[DATE] 01:19:30" at bounding box center [361, 228] width 102 height 24
click at [655, 232] on div "[EMAIL_ADDRESS][DOMAIN_NAME]" at bounding box center [668, 228] width 102 height 24
drag, startPoint x: 655, startPoint y: 232, endPoint x: 697, endPoint y: 234, distance: 42.6
click at [655, 232] on div "[EMAIL_ADDRESS][DOMAIN_NAME]" at bounding box center [668, 228] width 102 height 24
click at [745, 226] on div "6200000267" at bounding box center [770, 228] width 102 height 24
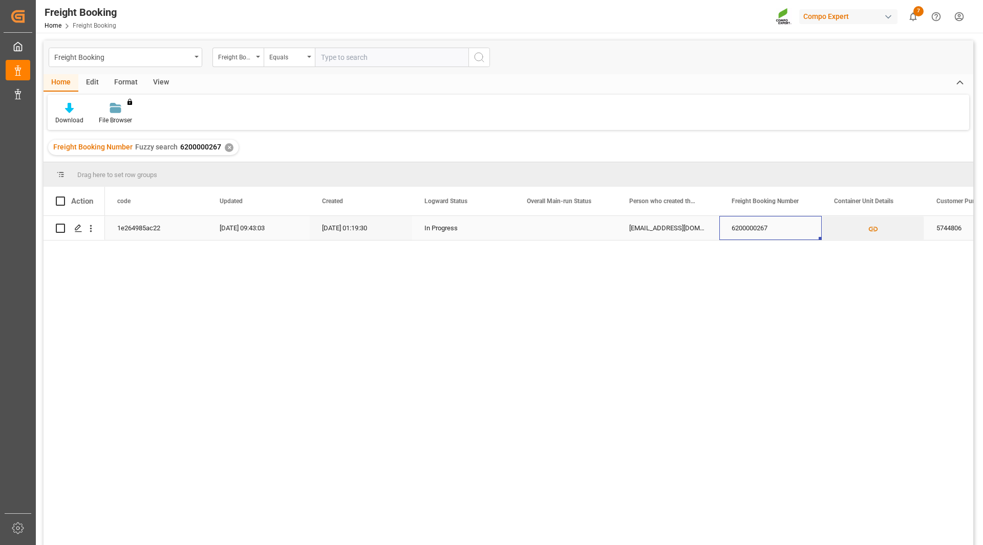
click at [746, 225] on div "6200000267" at bounding box center [770, 228] width 102 height 24
click at [747, 225] on div "6200000267" at bounding box center [770, 228] width 102 height 24
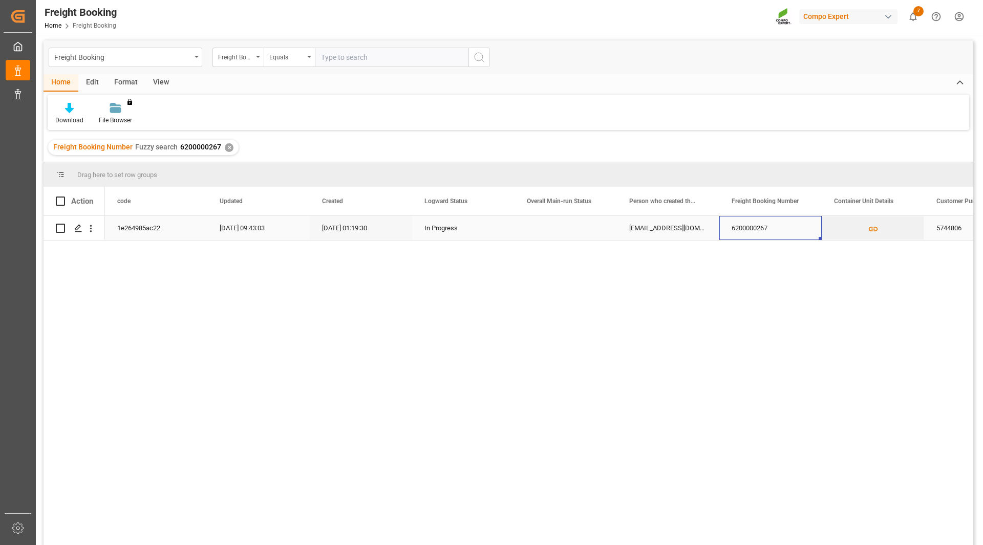
click at [747, 226] on div "6200000267" at bounding box center [770, 228] width 102 height 24
click at [746, 226] on div "6200000267" at bounding box center [770, 228] width 102 height 24
click at [755, 214] on div "Freight Booking Number" at bounding box center [765, 201] width 69 height 29
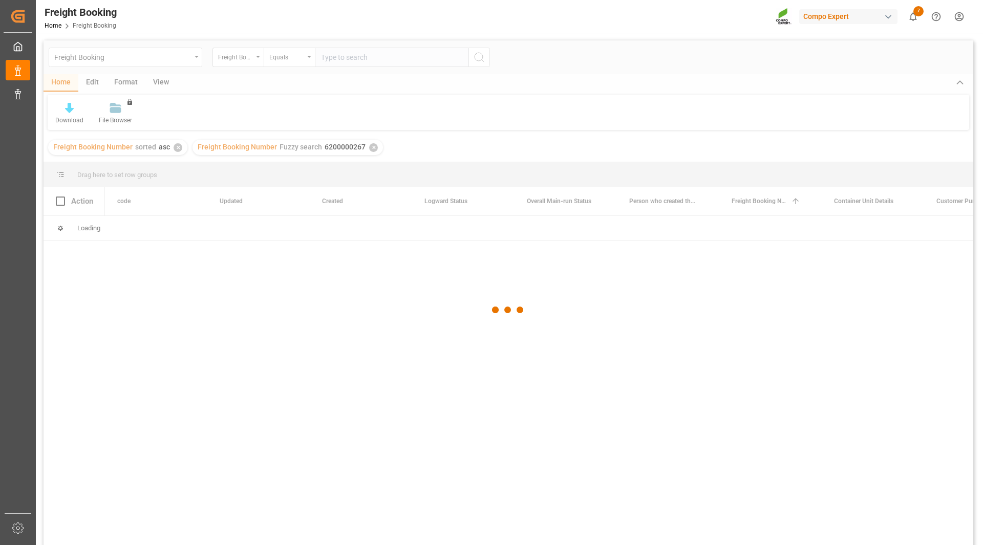
click at [754, 215] on div at bounding box center [509, 309] width 930 height 539
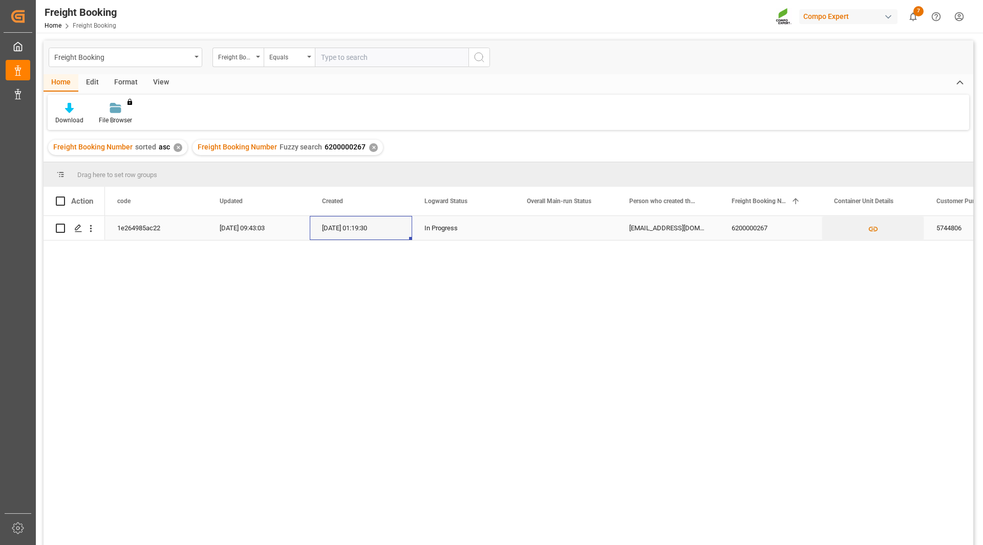
click at [377, 235] on div "[DATE] 01:19:30" at bounding box center [361, 228] width 102 height 24
drag, startPoint x: 253, startPoint y: 276, endPoint x: 203, endPoint y: 264, distance: 51.1
click at [251, 276] on div "1e264985ac22 [DATE] 09:43:03 [DATE] 01:19:30 In Progress [EMAIL_ADDRESS][DOMAIN…" at bounding box center [539, 384] width 868 height 336
click at [91, 226] on icon "open menu" at bounding box center [91, 228] width 2 height 7
click at [127, 249] on span "Open in new tab" at bounding box center [158, 250] width 93 height 11
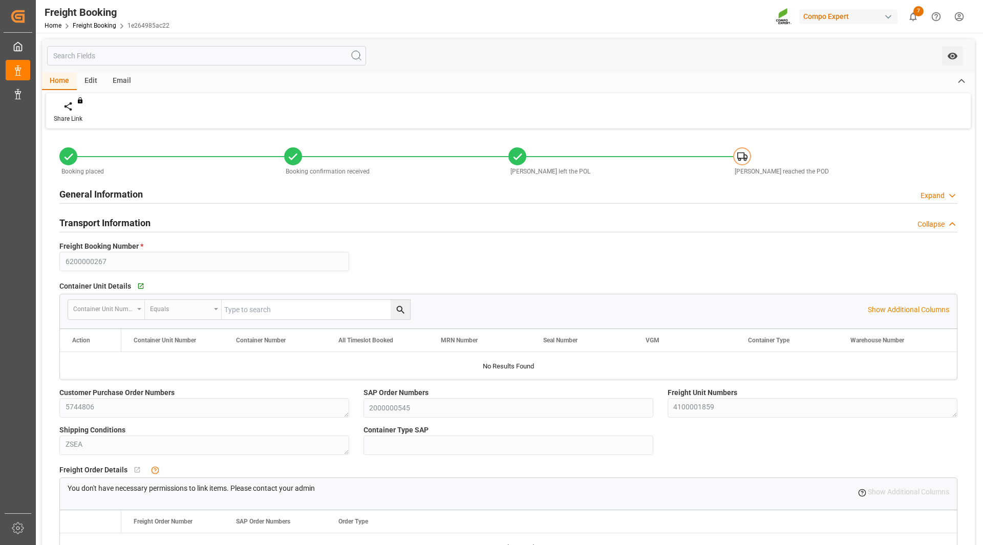
type input "Maersk"
type input "Maersk Line AS"
type input "9261451"
type input "9385984"
type input "NLRTM"
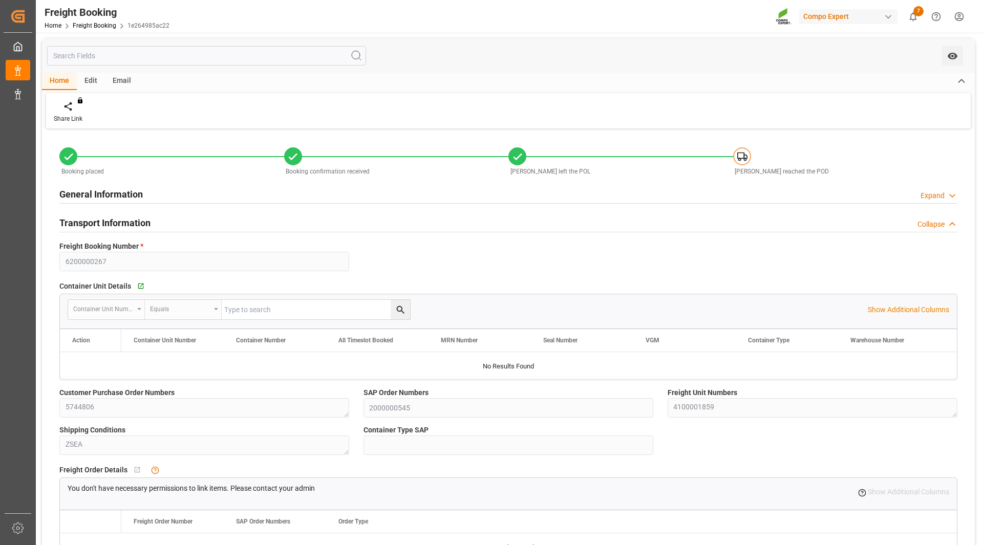
type input "MXATM"
type input "0"
type input "21500"
type input "17.09.2025 01:00"
type input "20.09.2025 01:00"
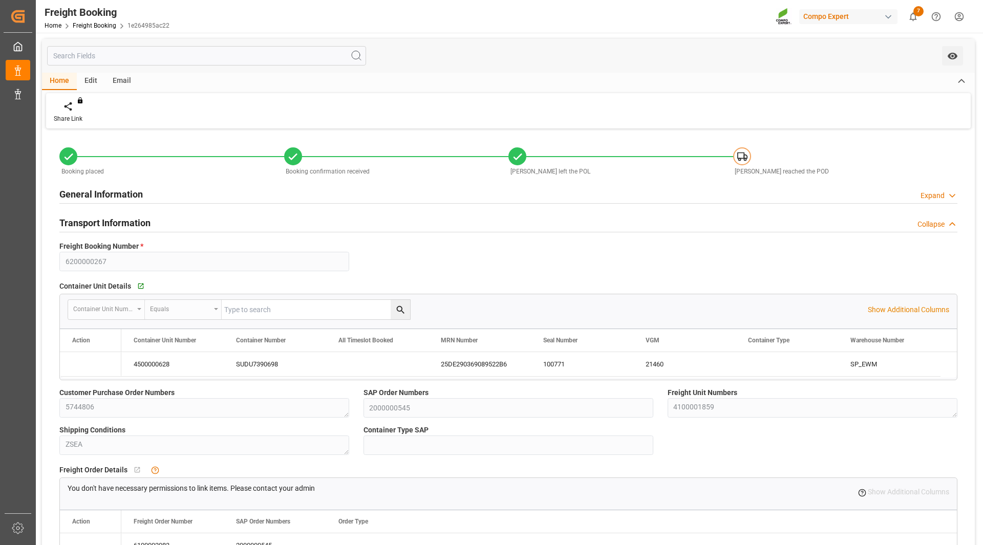
type input "06.10.2025 09:00"
type input "20.09.2025 07:00"
type input "06.10.2025 08:00"
type input "[DATE]"
type input "16.07.2025 09:19"
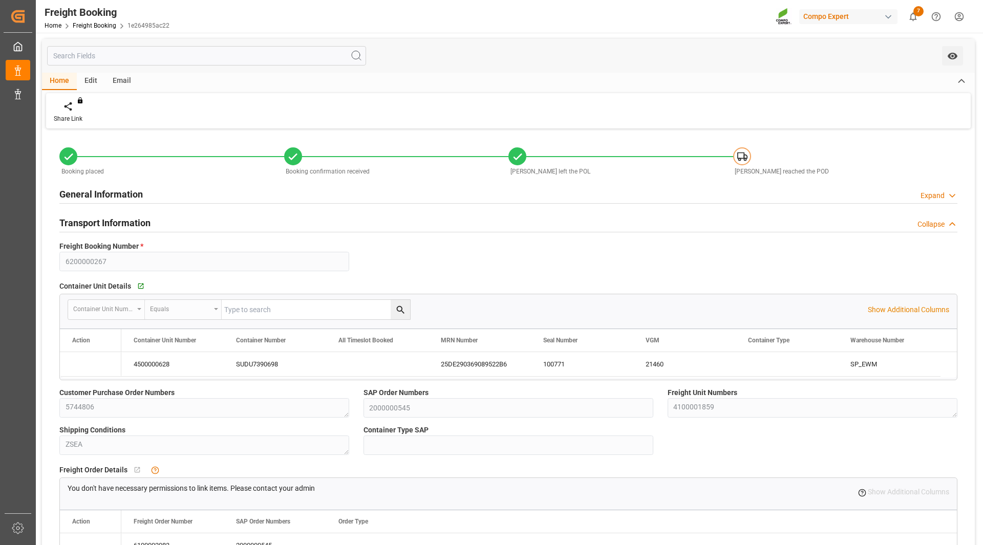
type input "16.07.2025 09:21"
type input "04.08.2025 07:42"
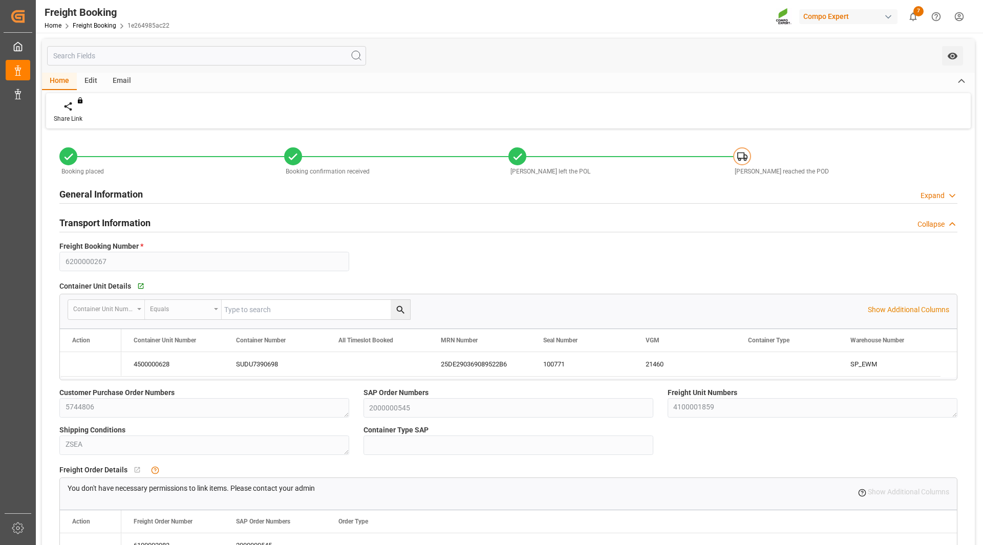
type input "17.09.2025 11:15"
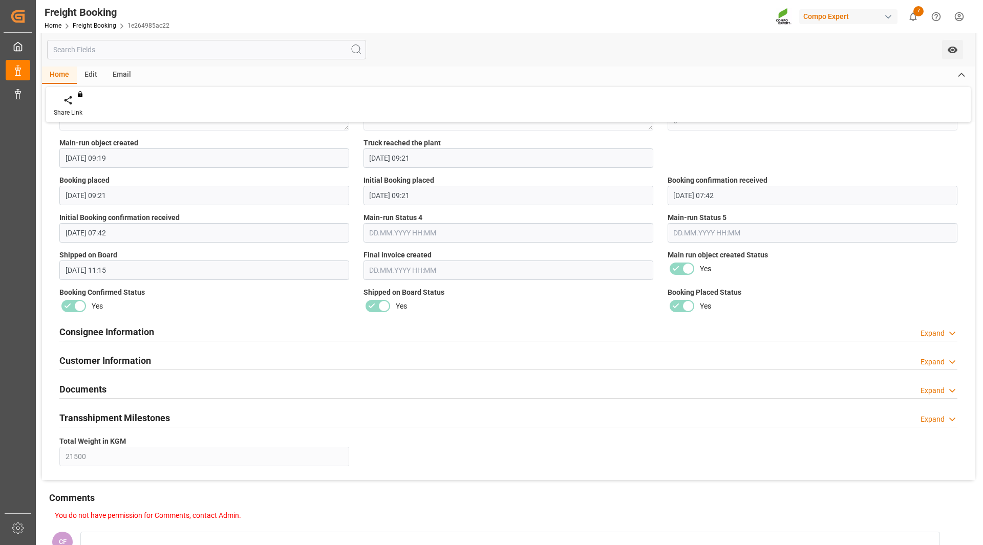
scroll to position [817, 0]
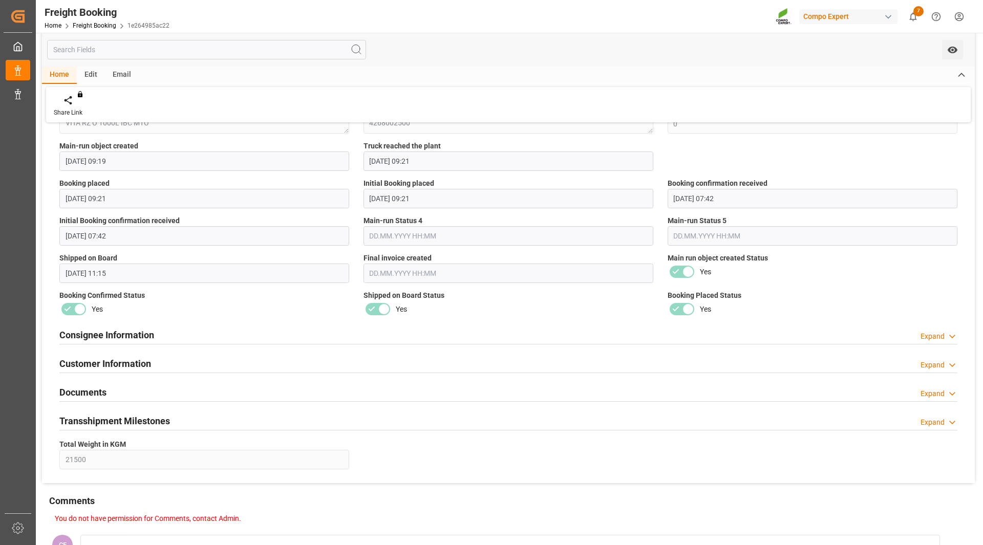
click at [952, 396] on icon at bounding box center [952, 393] width 10 height 11
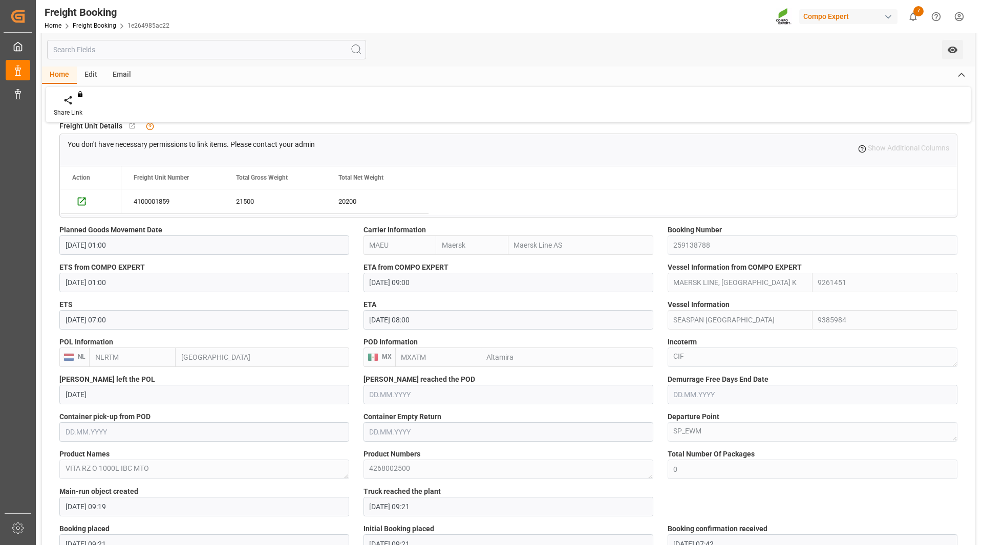
scroll to position [264, 0]
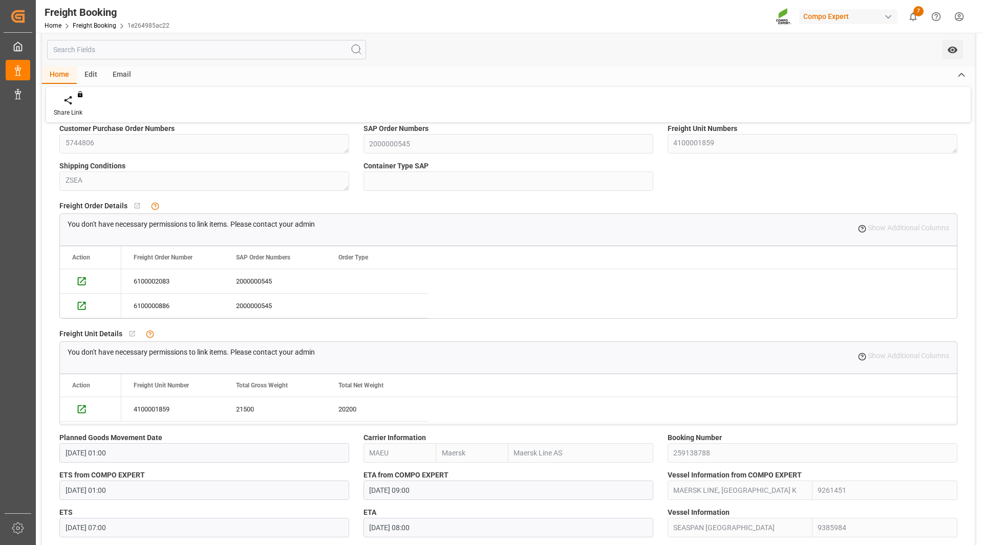
click at [906, 190] on div "Booking placed Booking confirmation received Vessel left the POL Vessel reached…" at bounding box center [508, 507] width 933 height 1281
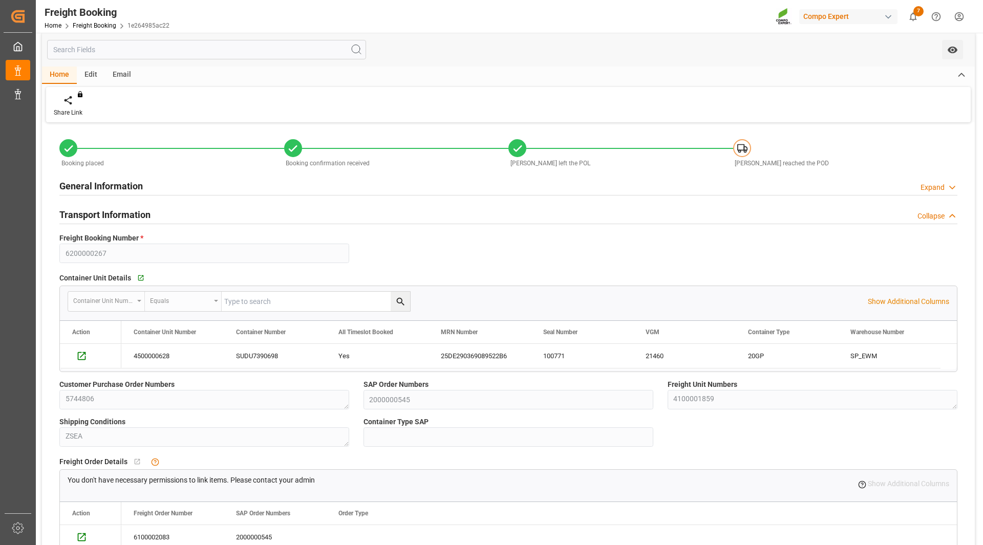
scroll to position [0, 0]
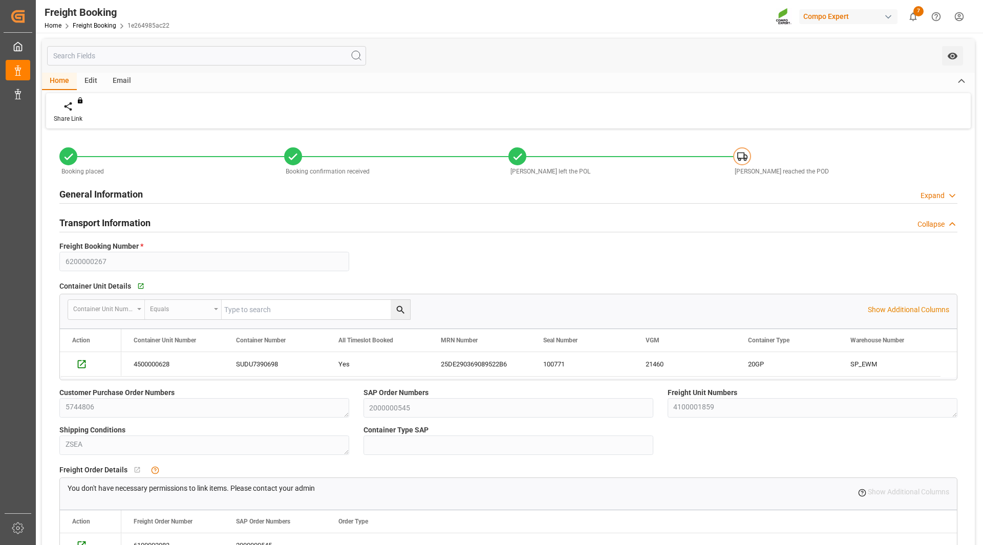
drag, startPoint x: 753, startPoint y: 152, endPoint x: 745, endPoint y: 157, distance: 10.1
click at [750, 154] on div "[PERSON_NAME] reached the POD" at bounding box center [845, 161] width 225 height 29
click at [742, 159] on rect at bounding box center [740, 156] width 7 height 6
click at [819, 191] on div "General Information Expand" at bounding box center [508, 193] width 898 height 19
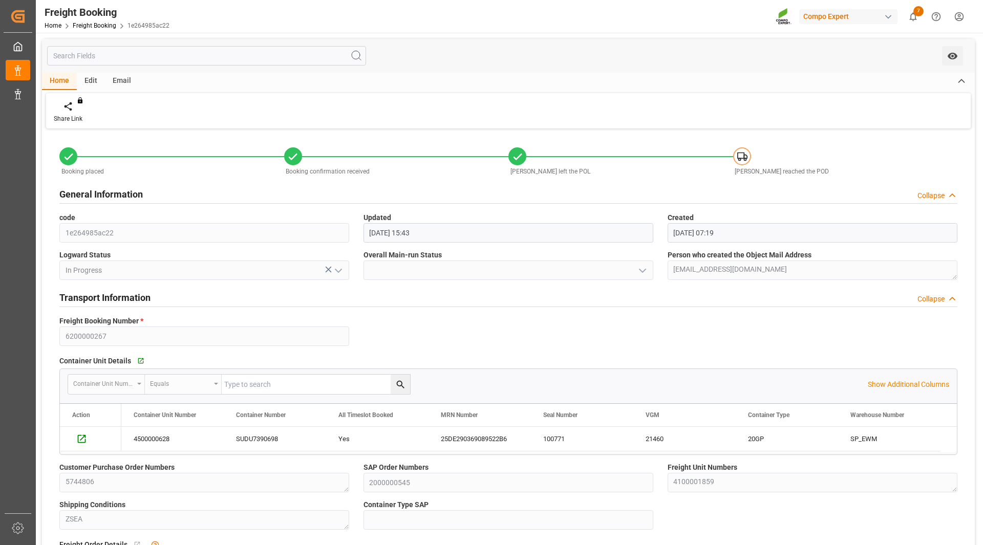
click at [517, 158] on icon at bounding box center [517, 157] width 8 height 6
